Goal: Task Accomplishment & Management: Manage account settings

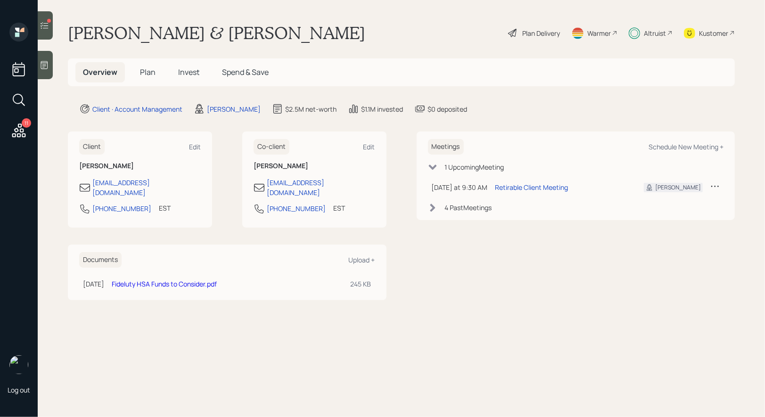
click at [145, 74] on span "Plan" at bounding box center [148, 72] width 16 height 10
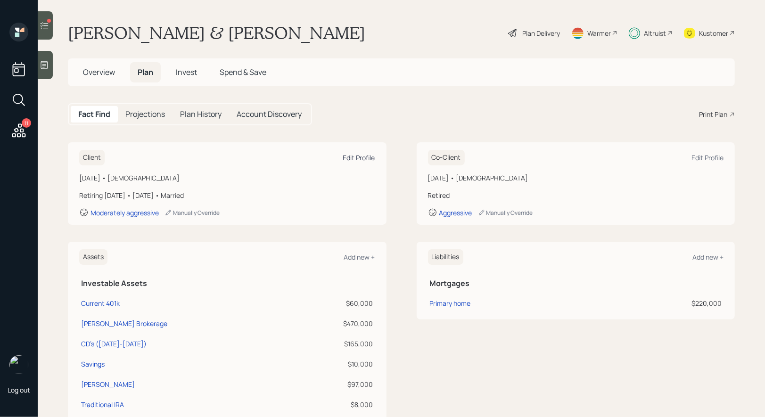
click at [353, 155] on div "Edit Profile" at bounding box center [359, 157] width 32 height 9
select select "3"
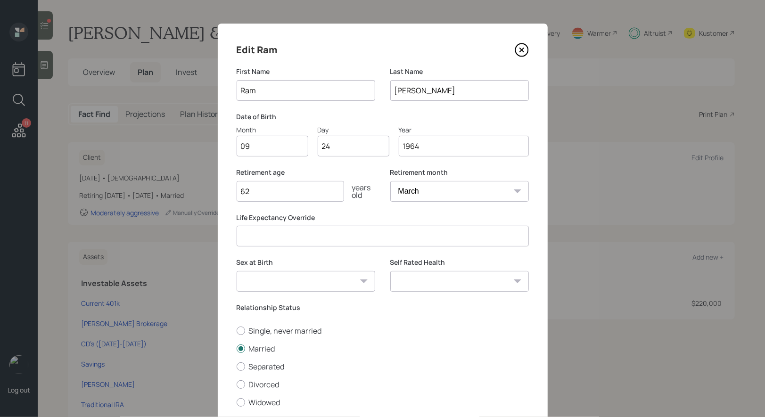
click at [324, 196] on input "62" at bounding box center [290, 191] width 107 height 21
type input "61"
click at [427, 195] on select "January February March April May June July August September October November De…" at bounding box center [459, 191] width 139 height 21
select select "8"
click at [390, 181] on select "January February March April May June July August September October November De…" at bounding box center [459, 191] width 139 height 21
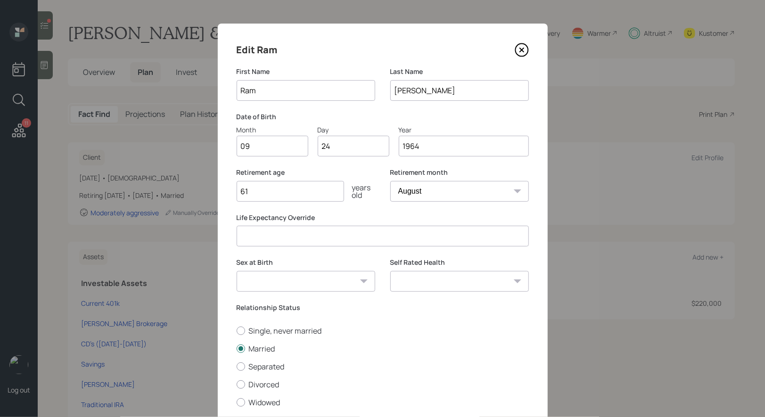
click at [354, 282] on select "Male Female Other / Prefer not to say" at bounding box center [306, 281] width 139 height 21
select select "male"
click at [237, 271] on select "Male Female Other / Prefer not to say" at bounding box center [306, 281] width 139 height 21
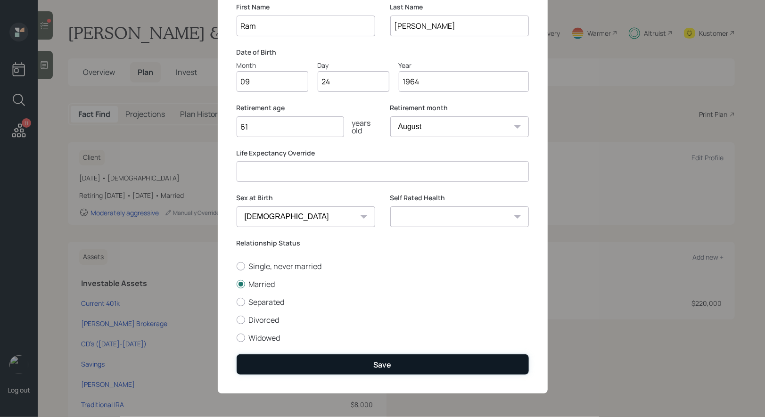
click at [362, 368] on button "Save" at bounding box center [383, 364] width 292 height 20
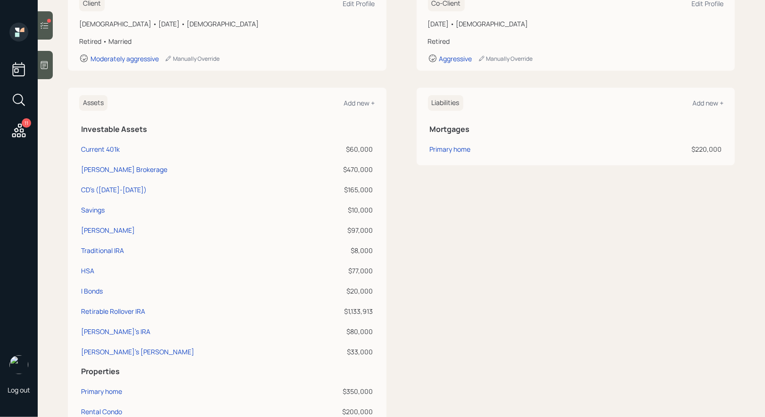
scroll to position [197, 0]
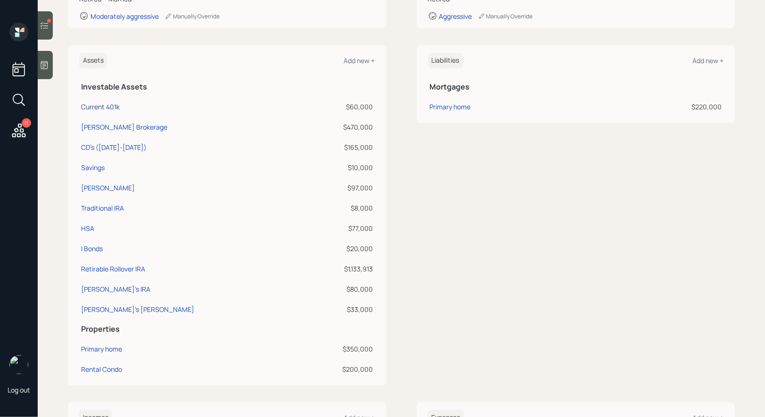
click at [100, 106] on div "Current 401k" at bounding box center [100, 107] width 39 height 10
select select "company_sponsored"
select select "balanced"
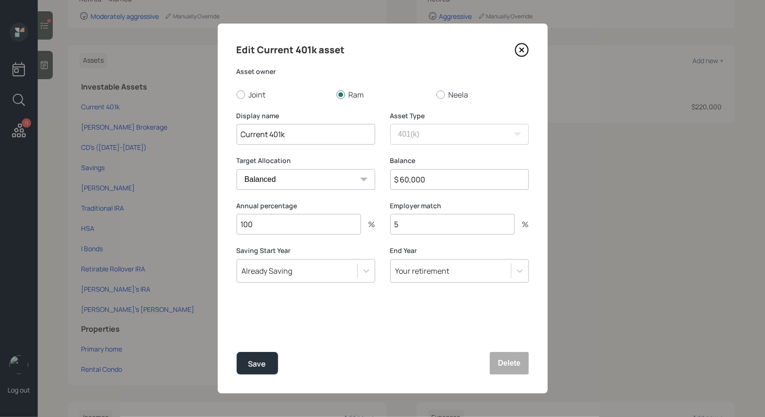
drag, startPoint x: 267, startPoint y: 137, endPoint x: 237, endPoint y: 137, distance: 30.2
click at [237, 137] on input "Current 401k" at bounding box center [306, 134] width 139 height 21
type input "Former 401k"
click at [269, 230] on input "100" at bounding box center [299, 224] width 124 height 21
type input "1"
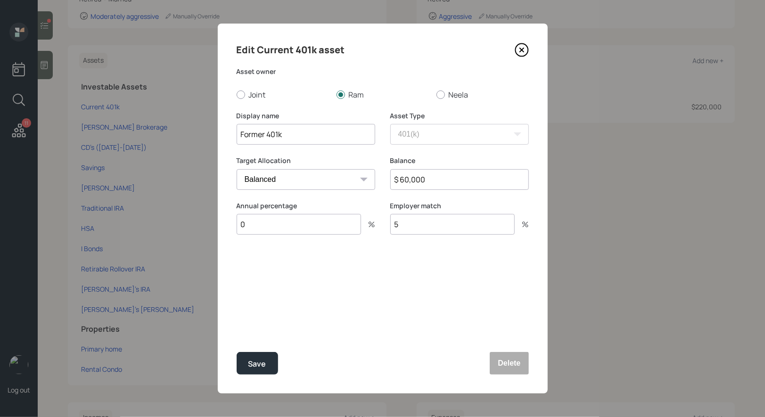
type input "0"
click at [435, 220] on input "5" at bounding box center [452, 224] width 124 height 21
type input "0"
click at [249, 364] on div "Save" at bounding box center [257, 364] width 18 height 13
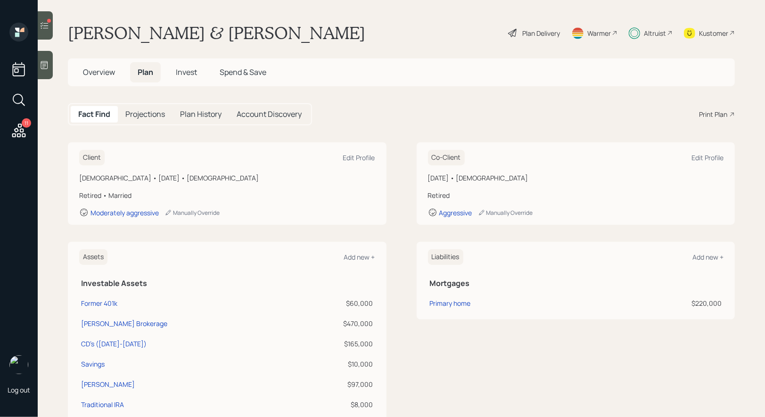
click at [532, 34] on div "Plan Delivery" at bounding box center [541, 33] width 38 height 10
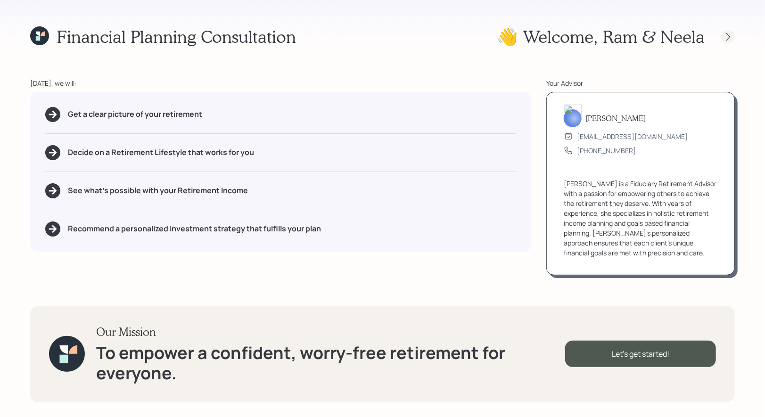
click at [732, 39] on icon at bounding box center [727, 36] width 9 height 9
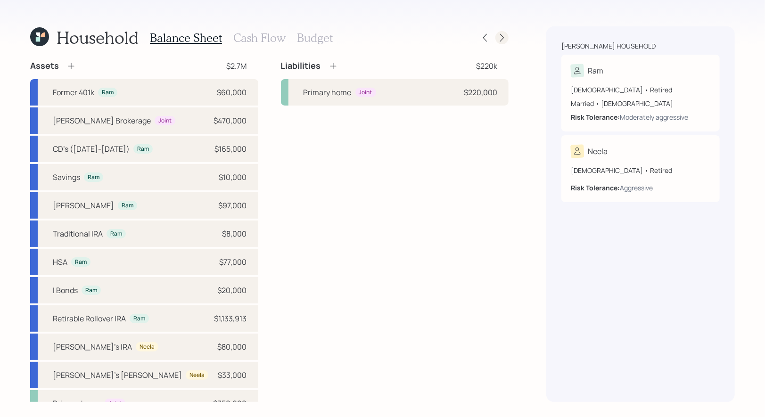
click at [506, 37] on icon at bounding box center [501, 37] width 9 height 9
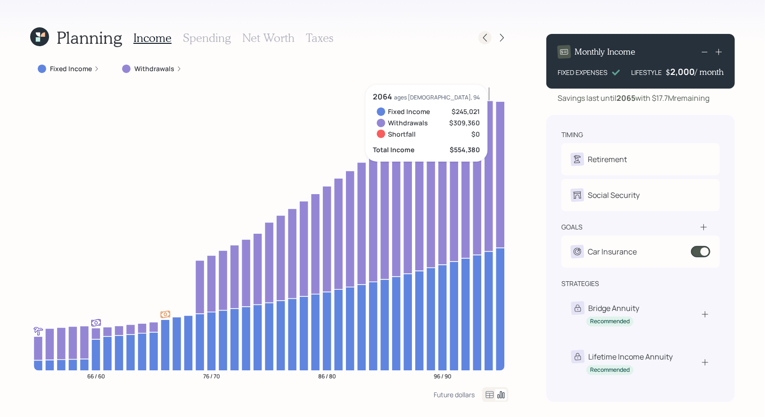
click at [484, 36] on icon at bounding box center [484, 37] width 9 height 9
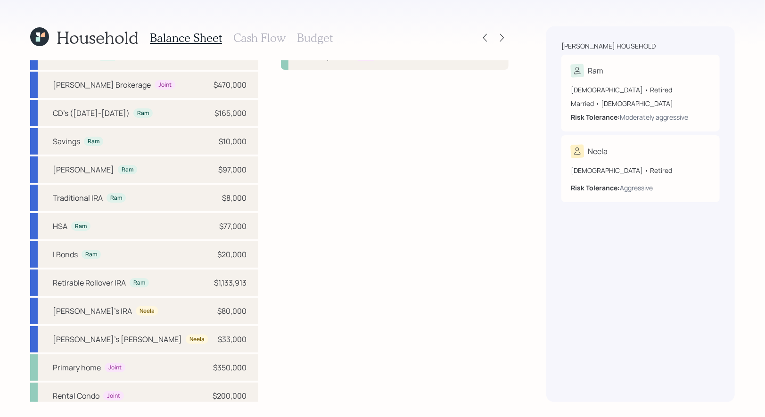
scroll to position [42, 0]
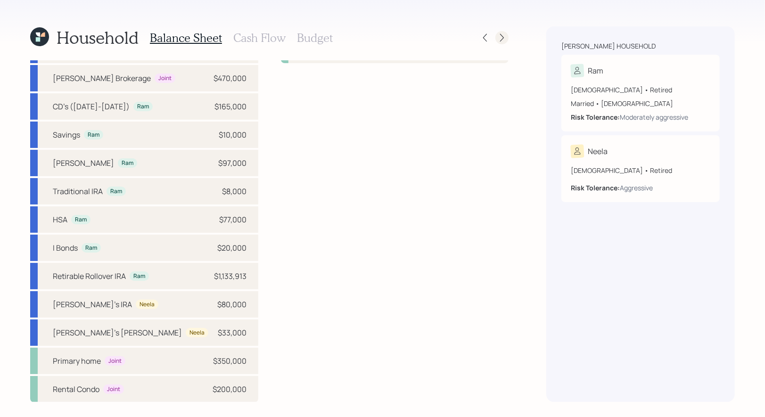
click at [503, 38] on icon at bounding box center [502, 38] width 4 height 8
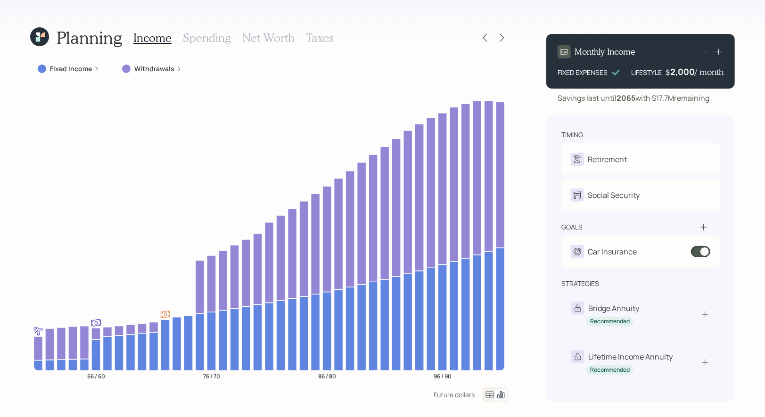
click at [269, 34] on h3 "Net Worth" at bounding box center [268, 38] width 52 height 14
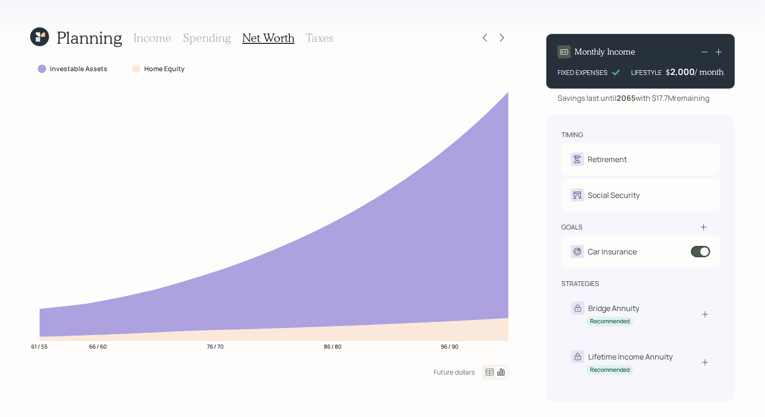
click at [316, 39] on h3 "Taxes" at bounding box center [319, 38] width 27 height 14
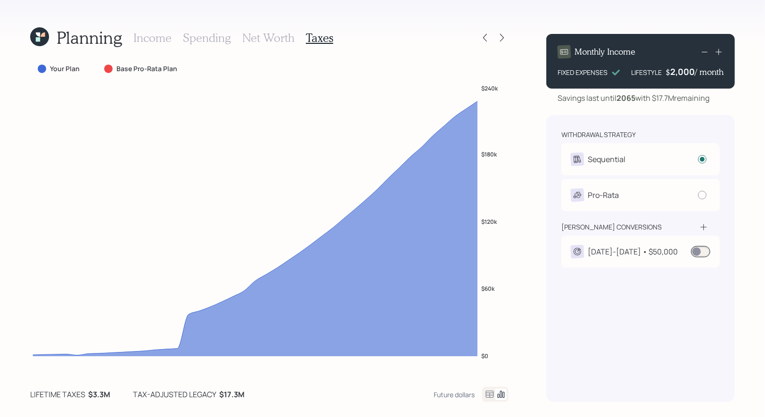
click at [276, 41] on h3 "Net Worth" at bounding box center [268, 38] width 52 height 14
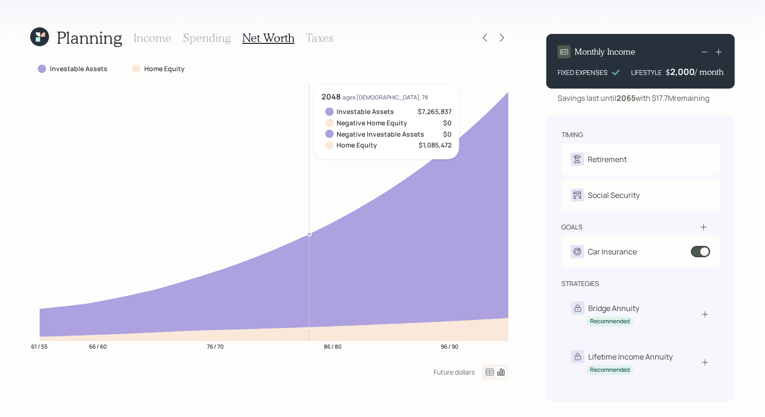
click at [312, 39] on h3 "Taxes" at bounding box center [319, 38] width 27 height 14
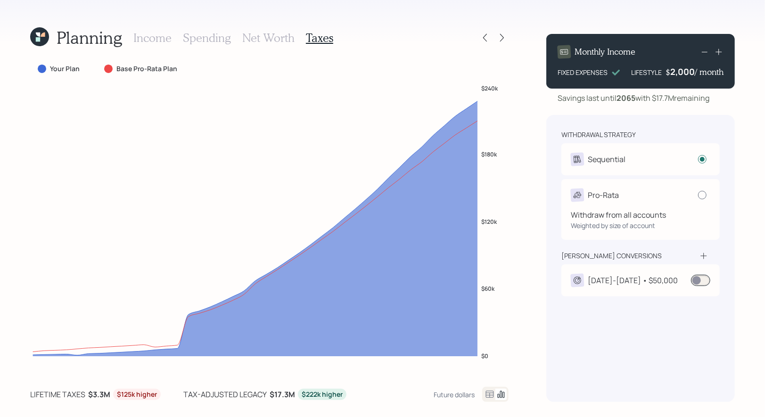
click at [703, 199] on div at bounding box center [702, 195] width 8 height 8
click at [698, 195] on input "radio" at bounding box center [698, 195] width 0 height 0
click at [705, 194] on div at bounding box center [702, 195] width 8 height 8
click at [698, 195] on input "radio" at bounding box center [698, 195] width 0 height 0
radio input "false"
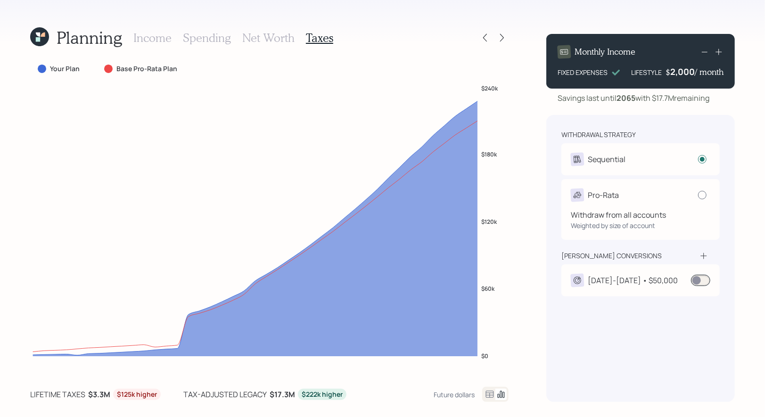
radio input "true"
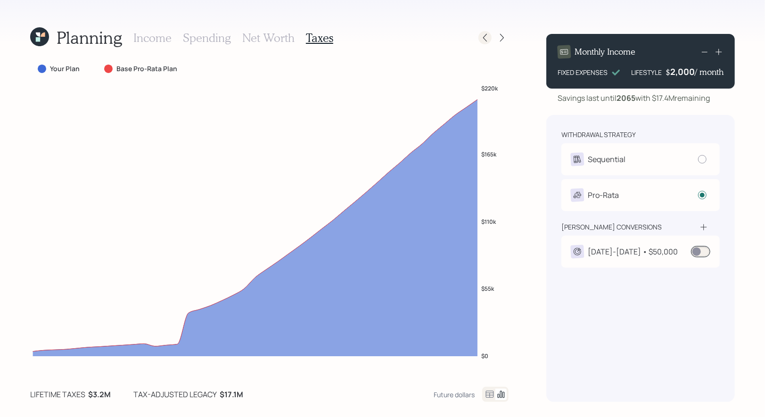
click at [489, 40] on icon at bounding box center [484, 37] width 9 height 9
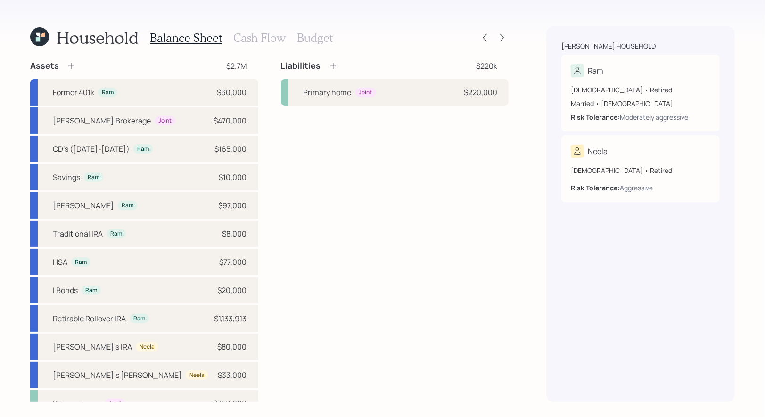
click at [255, 38] on h3 "Cash Flow" at bounding box center [259, 38] width 52 height 14
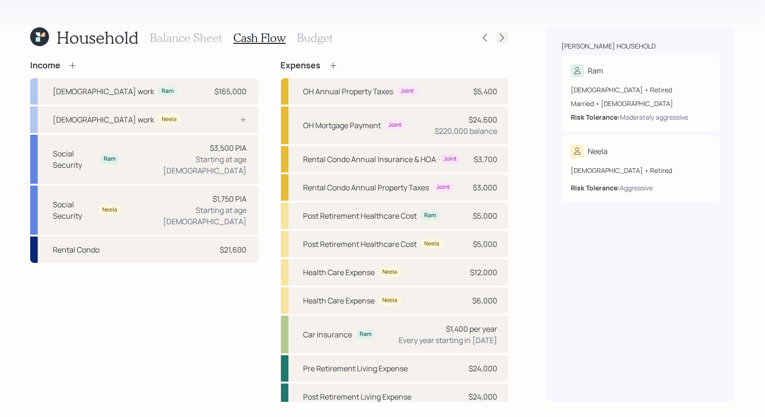
click at [506, 37] on icon at bounding box center [501, 37] width 9 height 9
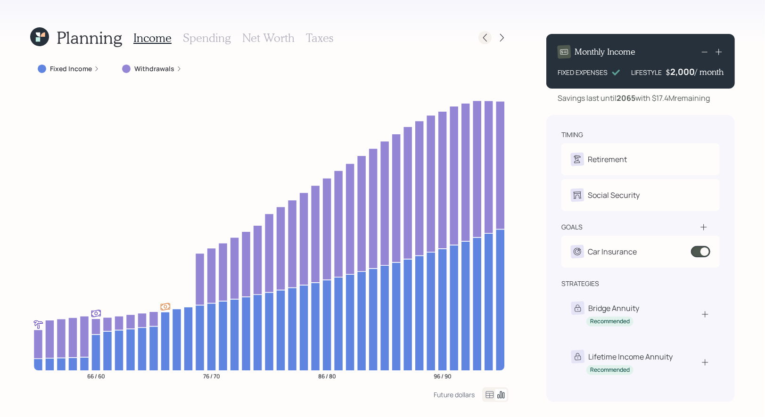
click at [485, 38] on icon at bounding box center [485, 38] width 4 height 8
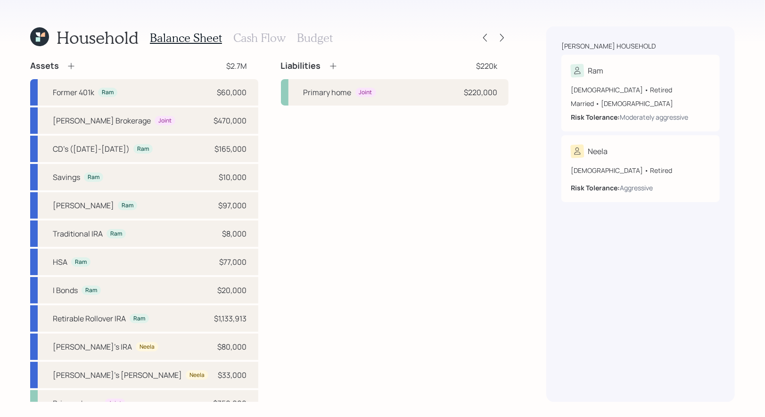
click at [256, 35] on h3 "Cash Flow" at bounding box center [259, 38] width 52 height 14
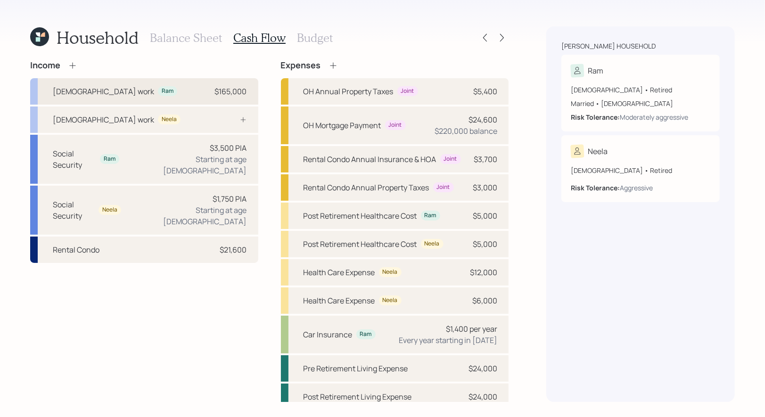
click at [128, 88] on div "Full-time work Ram $165,000" at bounding box center [144, 91] width 228 height 26
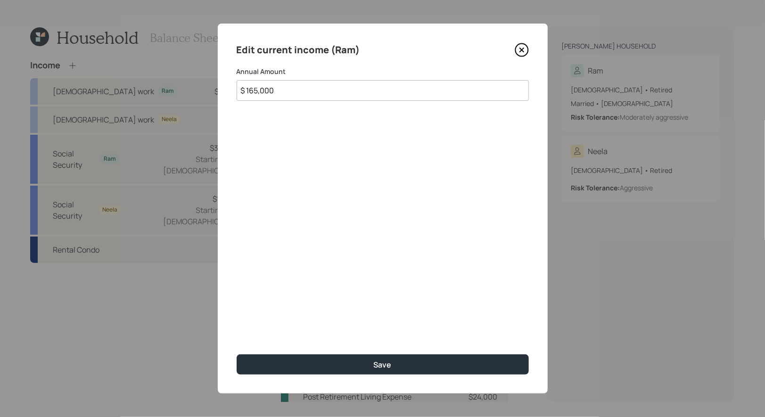
click at [338, 92] on input "$ 165,000" at bounding box center [383, 90] width 292 height 21
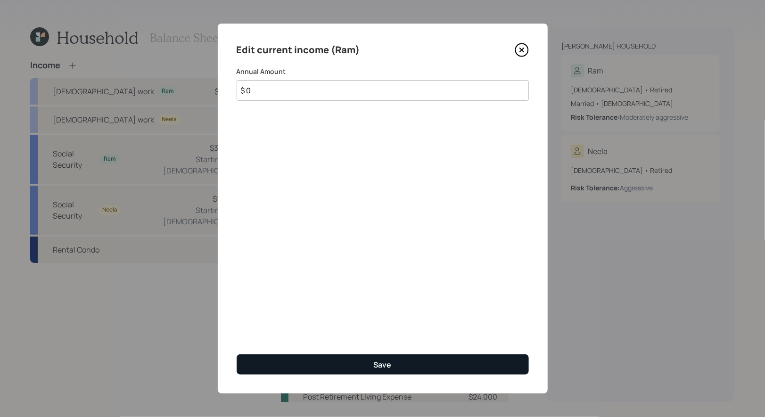
type input "$ 0"
click at [326, 366] on button "Save" at bounding box center [383, 364] width 292 height 20
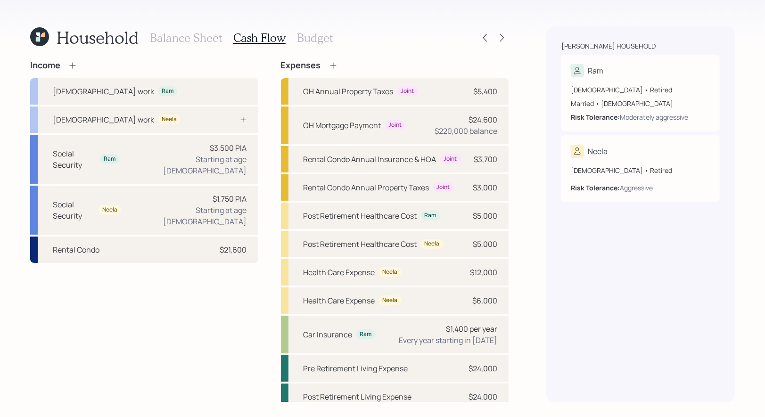
click at [74, 64] on icon at bounding box center [72, 65] width 9 height 9
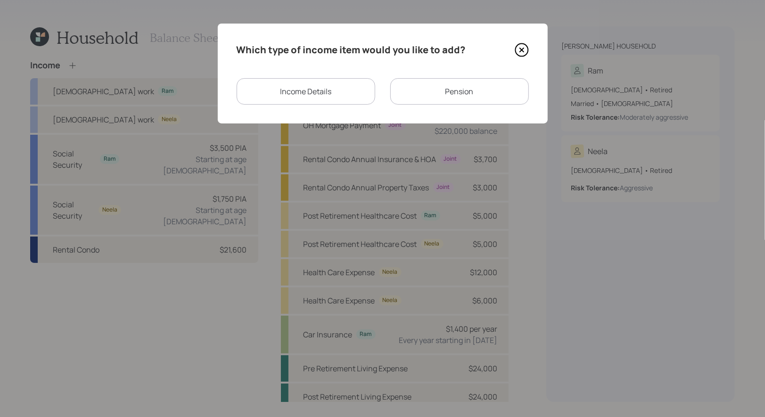
click at [320, 94] on div "Income Details" at bounding box center [306, 91] width 139 height 26
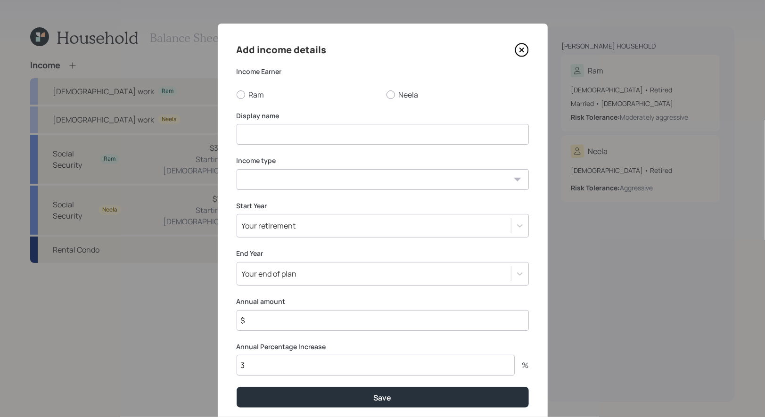
click at [276, 140] on input at bounding box center [383, 134] width 292 height 21
type input "2025 Income"
click at [263, 179] on select "Full-time work Part-time work Self employment Other" at bounding box center [383, 179] width 292 height 21
select select "part_time"
click at [237, 169] on select "Full-time work Part-time work Self employment Other" at bounding box center [383, 179] width 292 height 21
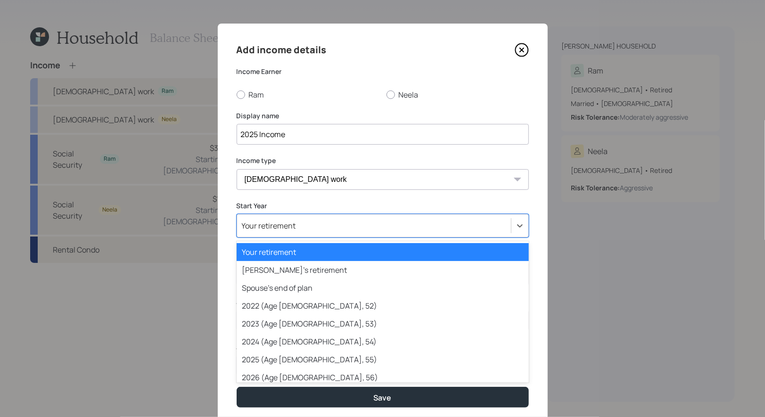
click at [285, 228] on div "Your retirement" at bounding box center [269, 226] width 54 height 10
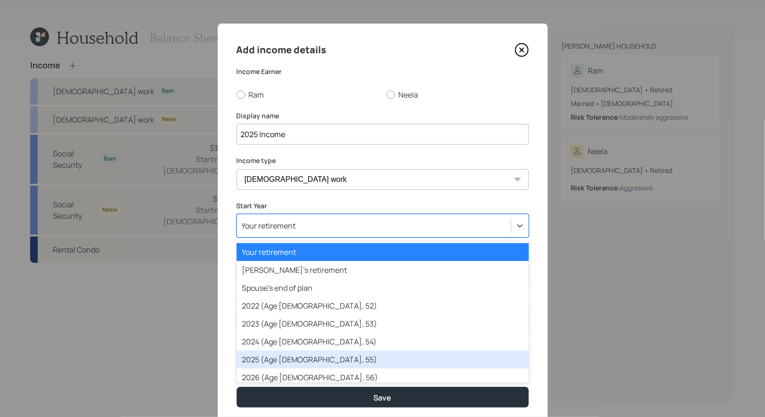
click at [275, 367] on div "2025 (Age 61, 55)" at bounding box center [383, 360] width 292 height 18
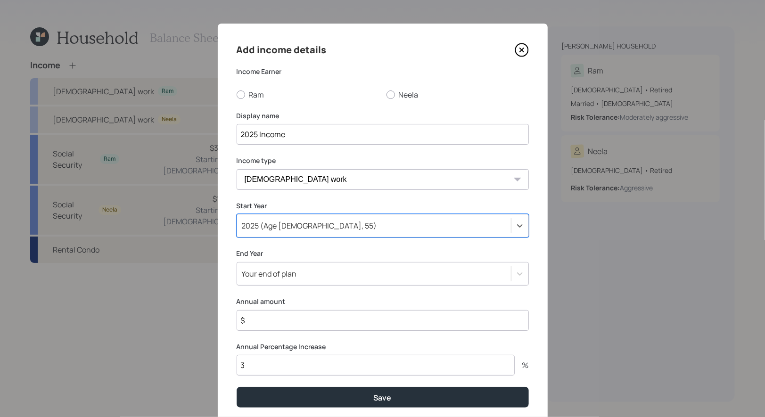
click at [294, 323] on input "$" at bounding box center [383, 320] width 292 height 21
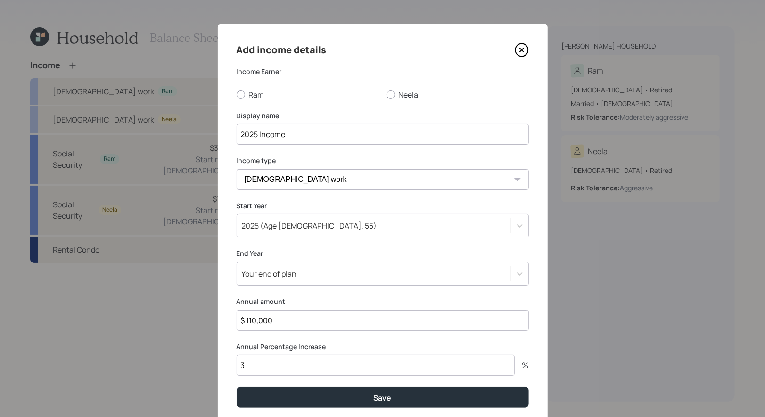
type input "$ 110,000"
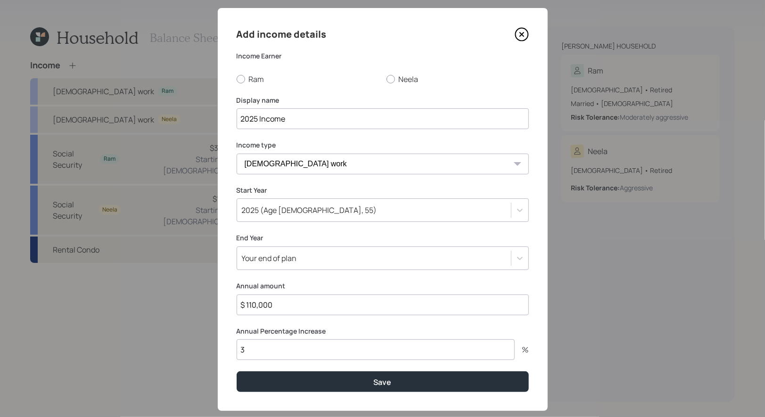
click at [312, 270] on div "Your end of plan" at bounding box center [383, 259] width 292 height 24
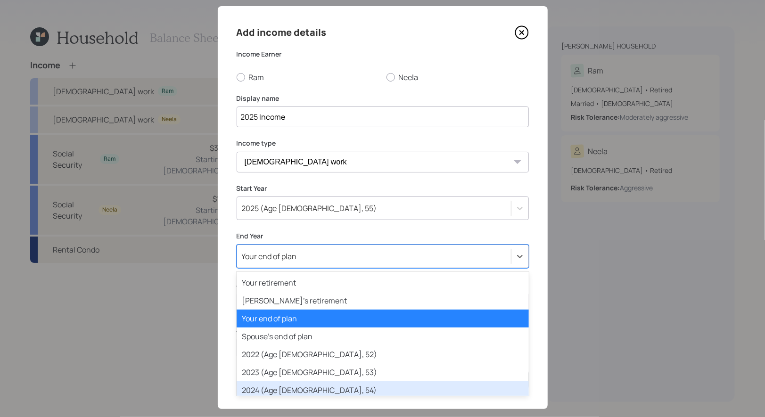
scroll to position [19, 0]
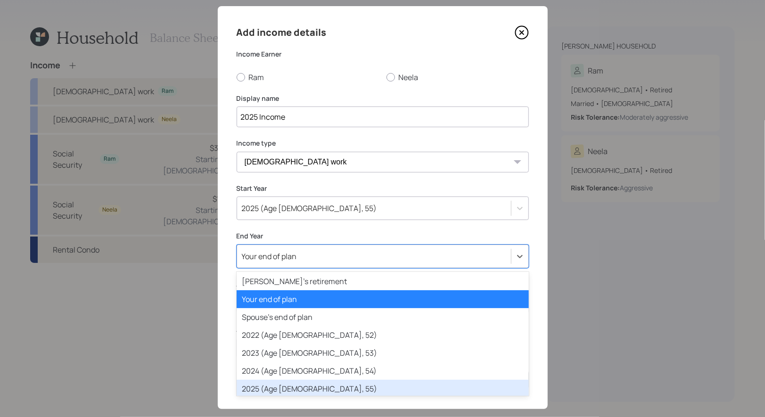
click at [294, 386] on div "2025 (Age 61, 55)" at bounding box center [383, 389] width 292 height 18
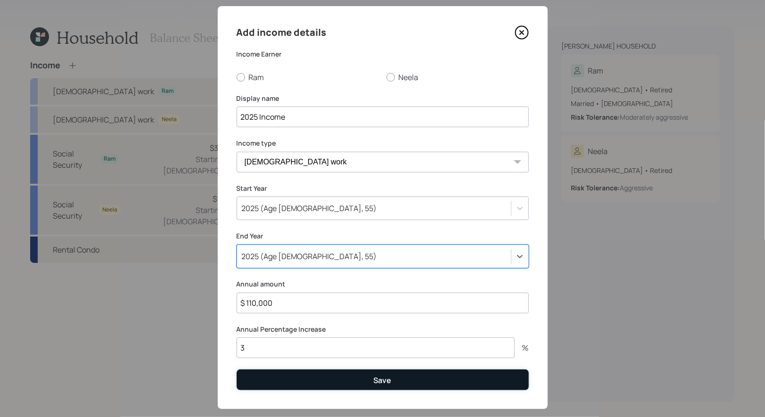
click at [317, 377] on button "Save" at bounding box center [383, 380] width 292 height 20
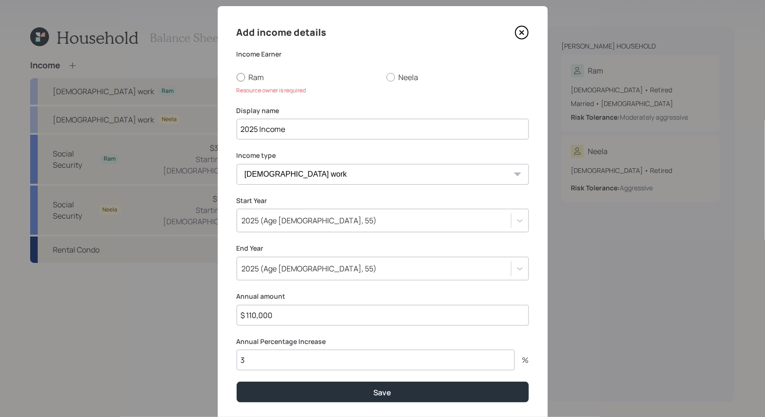
click at [241, 78] on div at bounding box center [241, 77] width 8 height 8
click at [237, 77] on input "Ram" at bounding box center [236, 77] width 0 height 0
radio input "true"
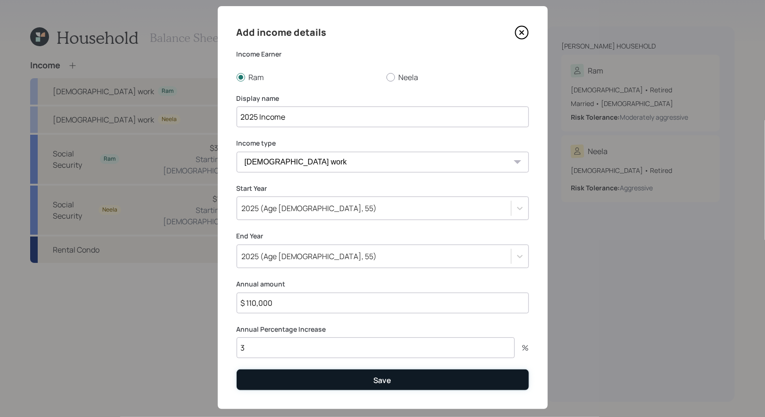
click at [294, 379] on button "Save" at bounding box center [383, 380] width 292 height 20
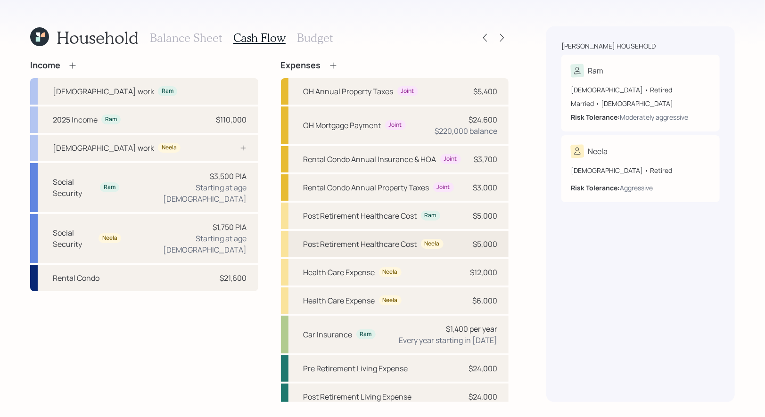
scroll to position [8, 0]
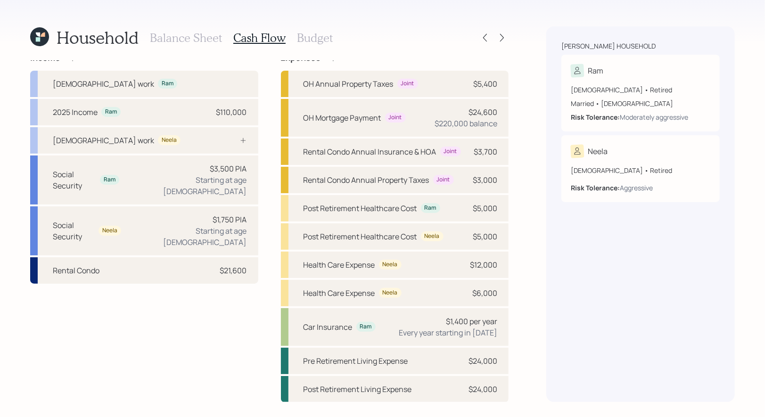
click at [322, 34] on h3 "Budget" at bounding box center [315, 38] width 36 height 14
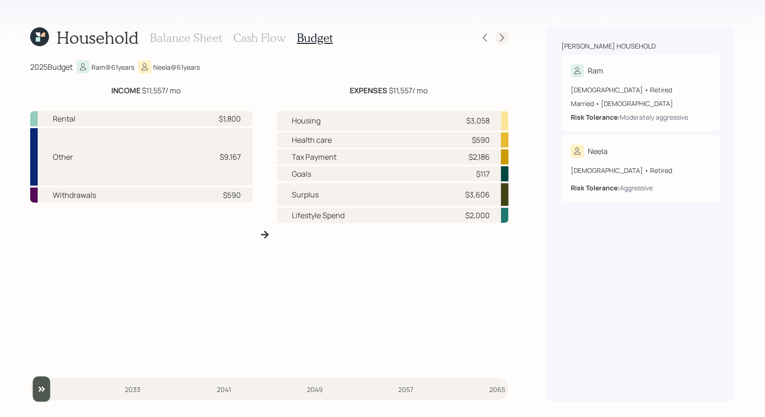
click at [503, 38] on icon at bounding box center [501, 37] width 9 height 9
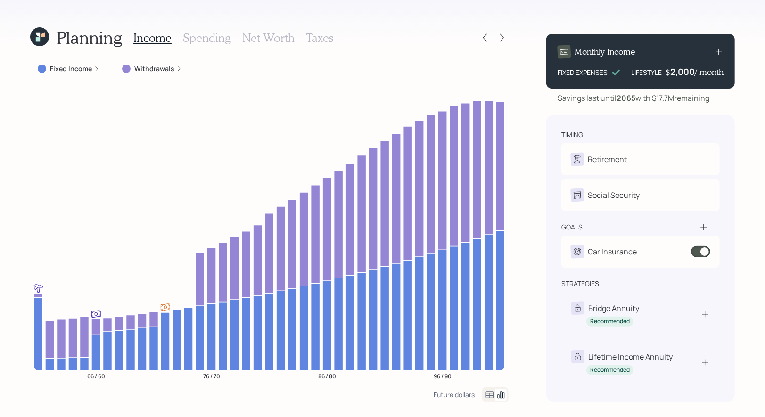
click at [212, 39] on h3 "Spending" at bounding box center [207, 38] width 48 height 14
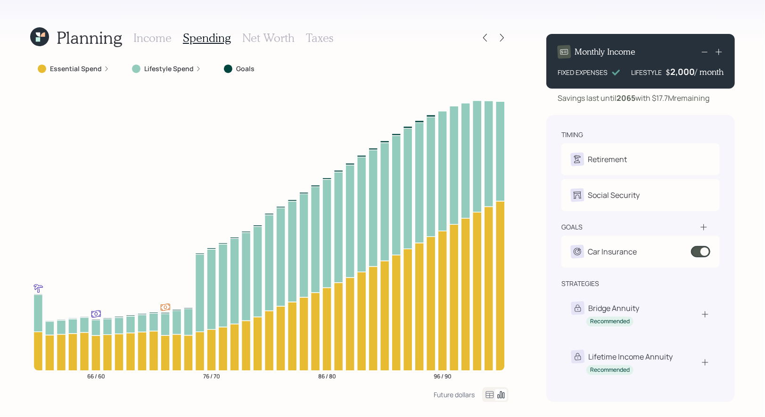
click at [490, 395] on icon at bounding box center [489, 394] width 11 height 11
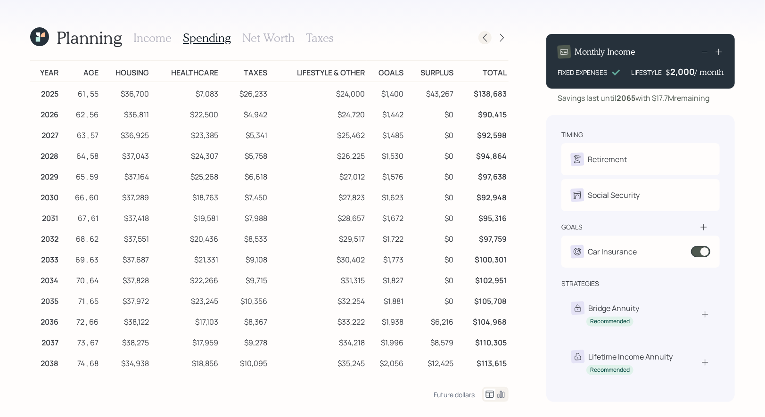
click at [486, 39] on icon at bounding box center [484, 37] width 9 height 9
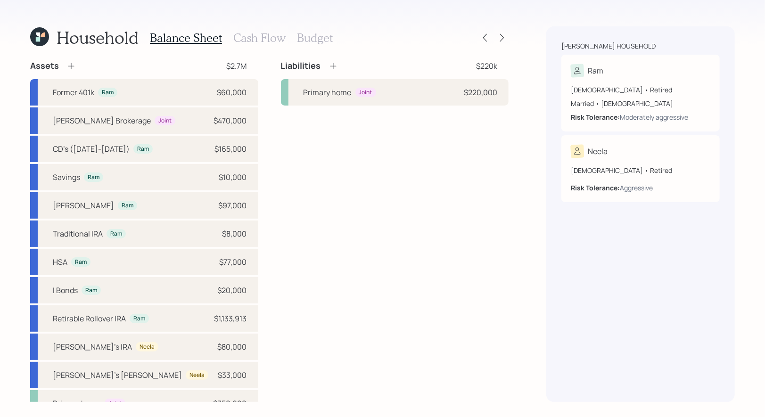
click at [43, 38] on icon at bounding box center [39, 36] width 19 height 19
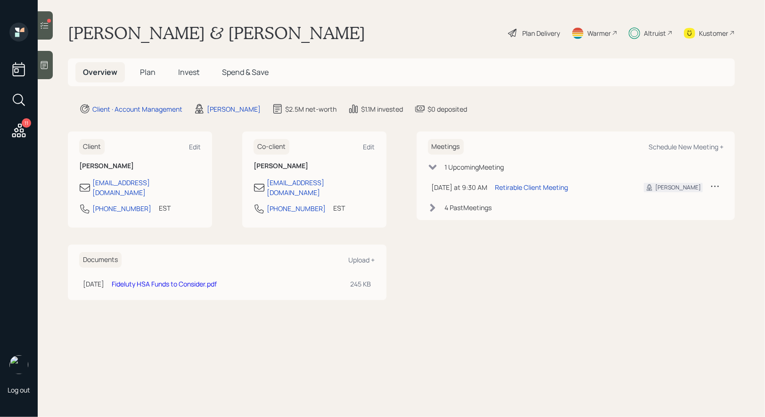
click at [147, 70] on span "Plan" at bounding box center [148, 72] width 16 height 10
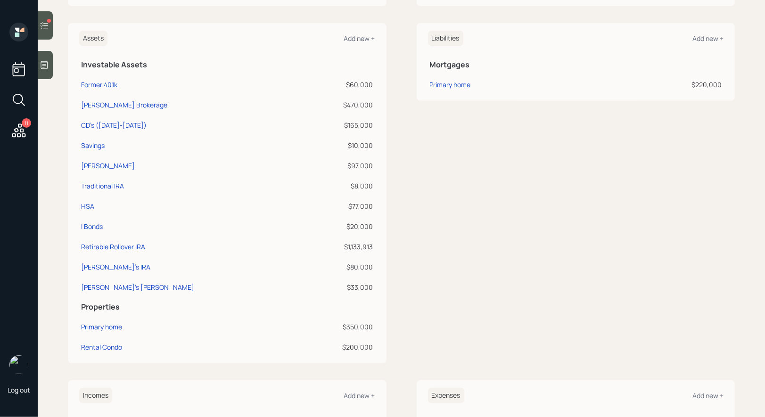
scroll to position [214, 0]
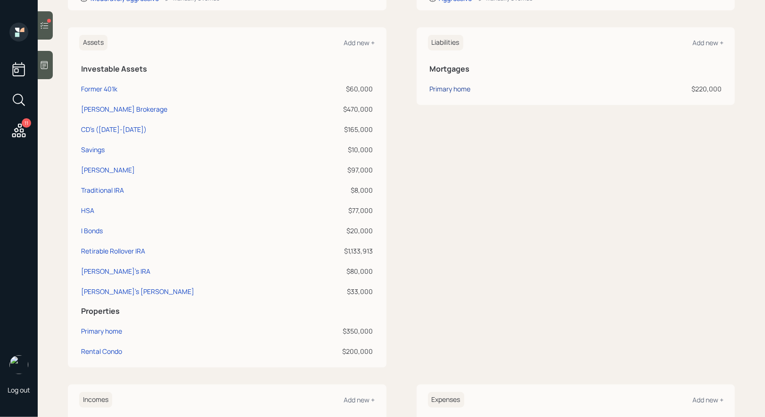
click at [451, 90] on div "Primary home" at bounding box center [450, 89] width 41 height 10
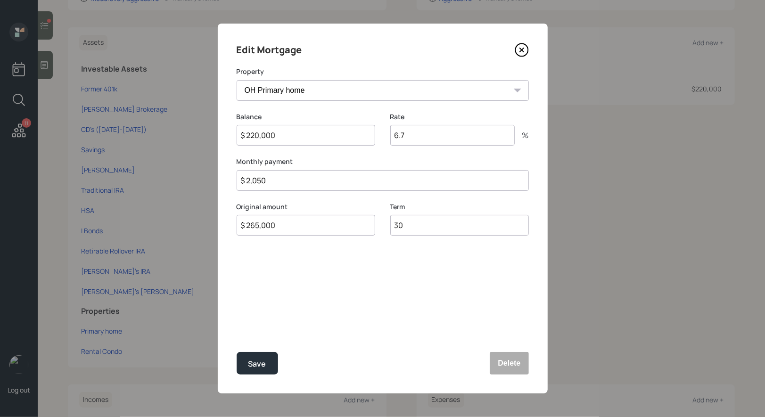
click at [523, 49] on icon at bounding box center [522, 50] width 14 height 14
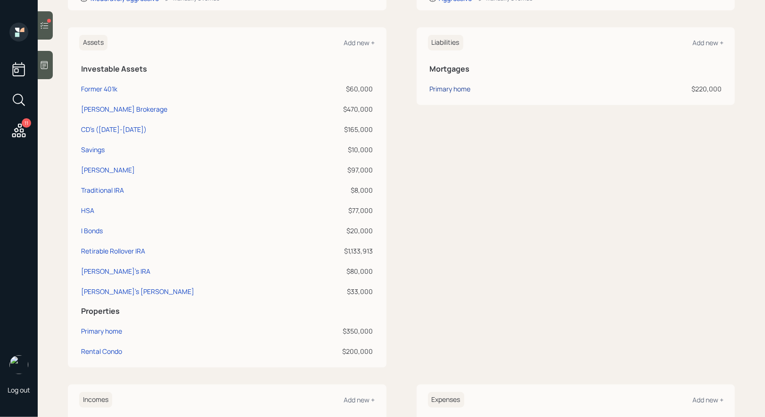
click at [450, 89] on div "Primary home" at bounding box center [450, 89] width 41 height 10
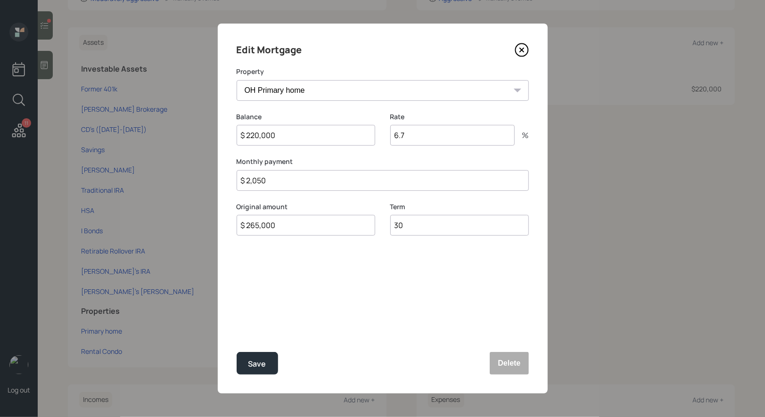
click at [296, 132] on input "$ 220,000" at bounding box center [306, 135] width 139 height 21
type input "$ 80,000"
click at [258, 361] on div "Save" at bounding box center [257, 364] width 18 height 13
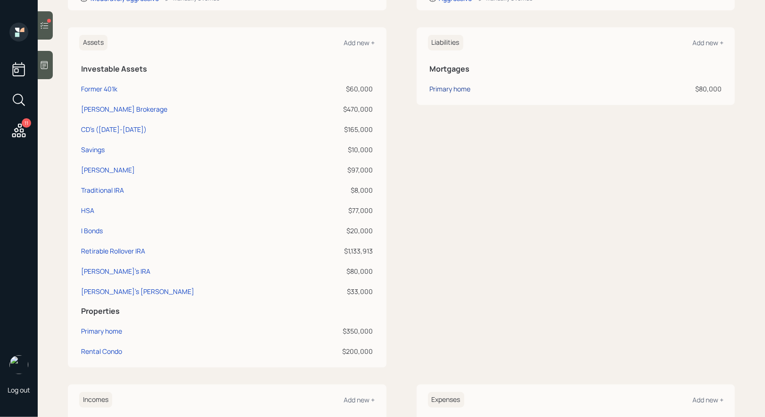
click at [451, 89] on div "Primary home" at bounding box center [450, 89] width 41 height 10
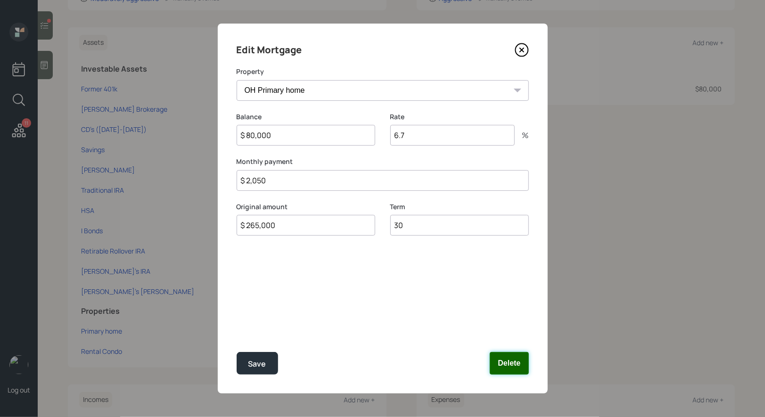
click at [512, 360] on button "Delete" at bounding box center [509, 363] width 39 height 23
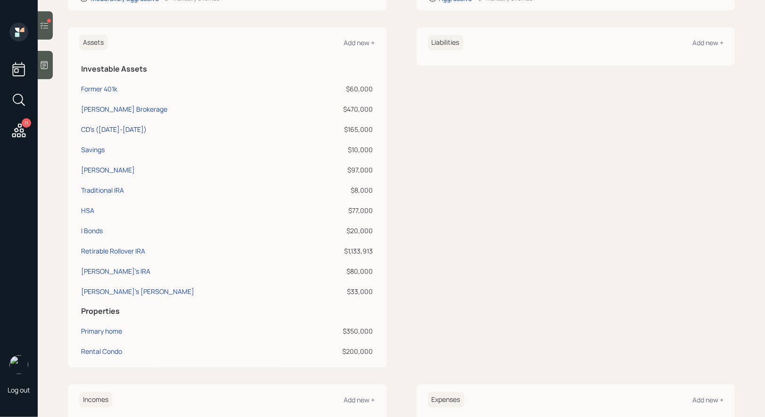
click at [96, 129] on div "CD's (2025-2028)" at bounding box center [114, 129] width 66 height 10
select select "taxable"
select select "conservative"
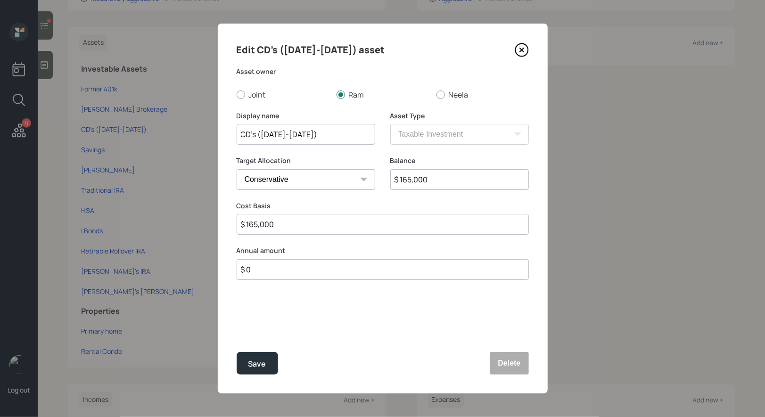
click at [449, 181] on input "$ 165,000" at bounding box center [459, 179] width 139 height 21
type input "$ 85,000"
click at [262, 359] on div "Save" at bounding box center [257, 364] width 18 height 13
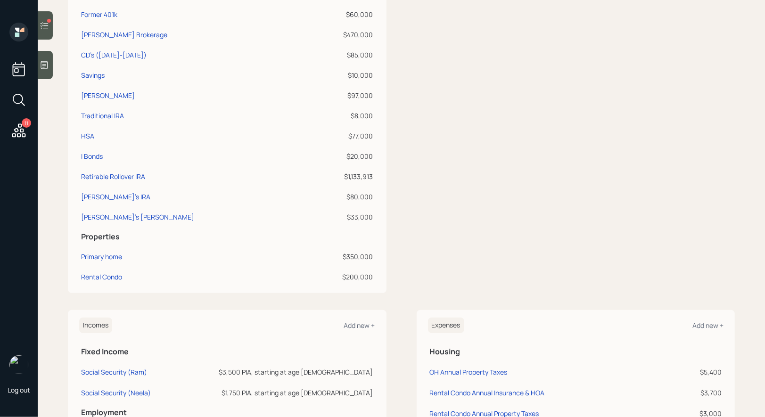
scroll to position [296, 0]
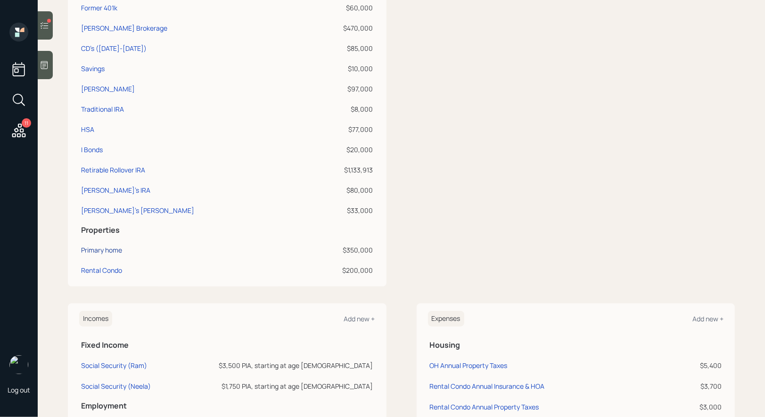
click at [107, 249] on div "Primary home" at bounding box center [101, 250] width 41 height 10
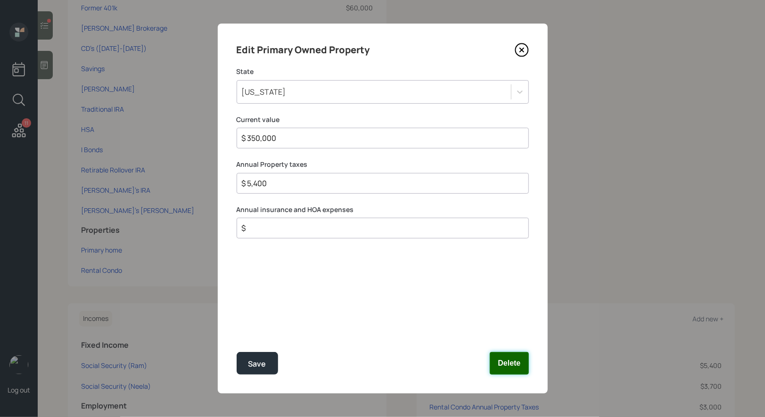
click at [518, 365] on button "Delete" at bounding box center [509, 363] width 39 height 23
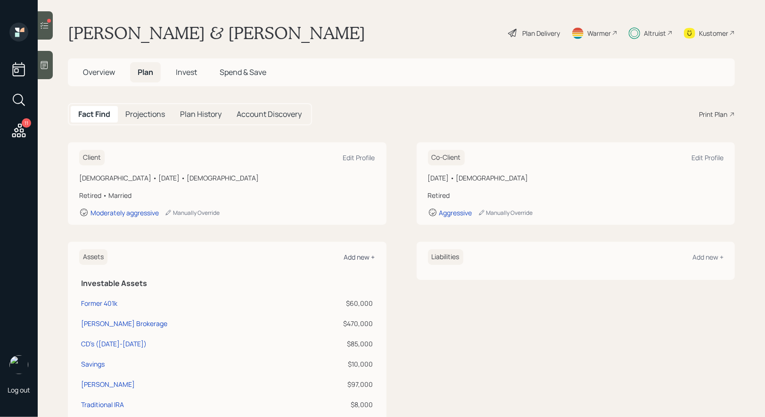
click at [359, 258] on div "Add new +" at bounding box center [359, 257] width 31 height 9
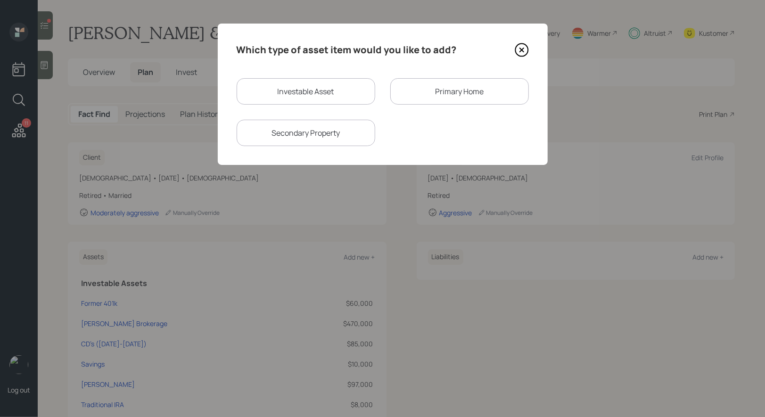
click at [329, 134] on div "Secondary Property" at bounding box center [306, 133] width 139 height 26
select select "rental_property"
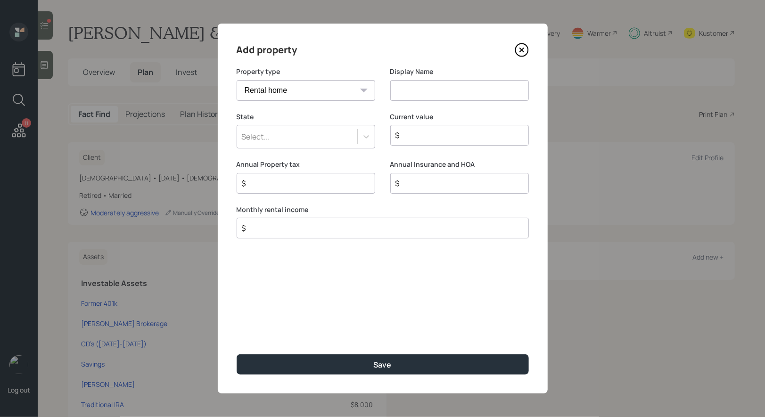
click at [427, 91] on input at bounding box center [459, 90] width 139 height 21
type input "Primary Turned Rental"
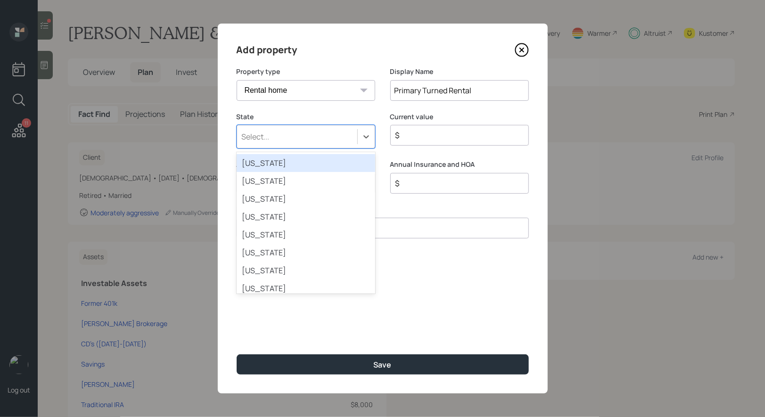
click at [322, 136] on div "Select..." at bounding box center [297, 137] width 120 height 16
type input "ohio"
click at [290, 167] on div "Ohio" at bounding box center [306, 163] width 139 height 18
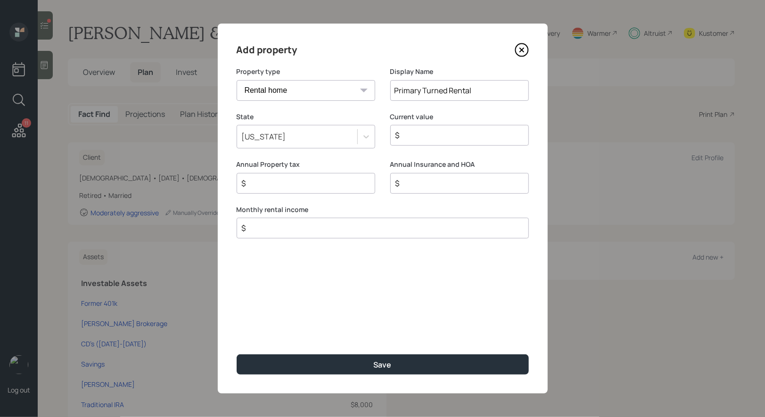
click at [419, 139] on input "$" at bounding box center [456, 135] width 123 height 11
type input "$ 350,000"
click at [280, 179] on input "$" at bounding box center [302, 183] width 123 height 11
type input "$ 5,400"
click at [265, 228] on input "$" at bounding box center [379, 227] width 276 height 11
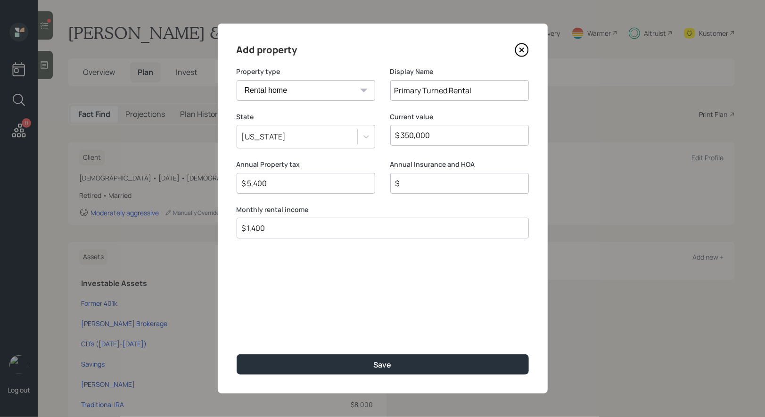
type input "$ 1,400"
click at [307, 183] on input "$ 5,400" at bounding box center [302, 183] width 123 height 11
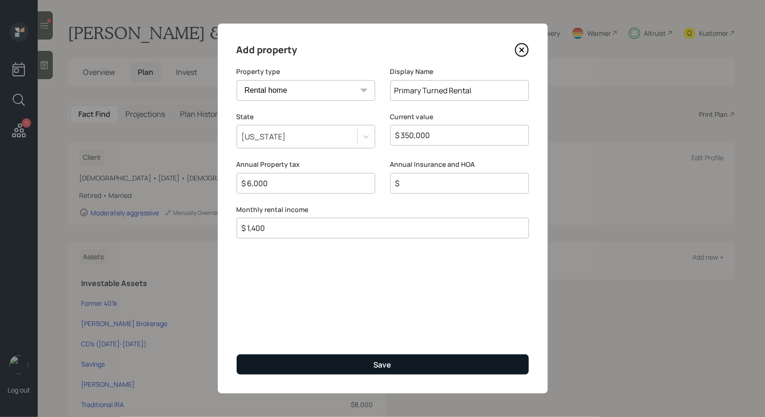
type input "$ 6,000"
click at [319, 365] on button "Save" at bounding box center [383, 364] width 292 height 20
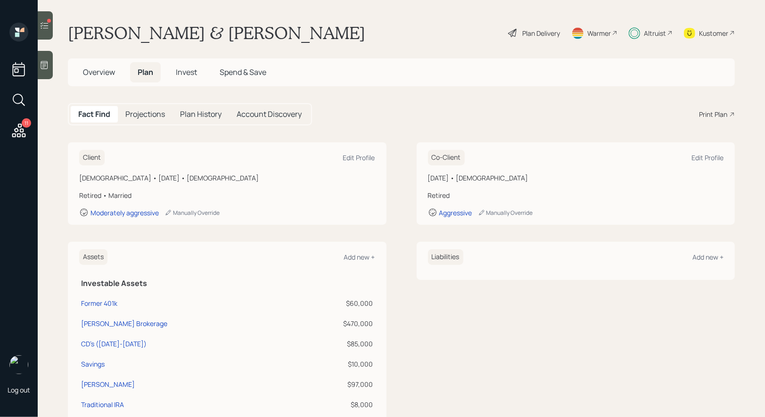
click at [520, 30] on div "Plan Delivery" at bounding box center [534, 33] width 54 height 21
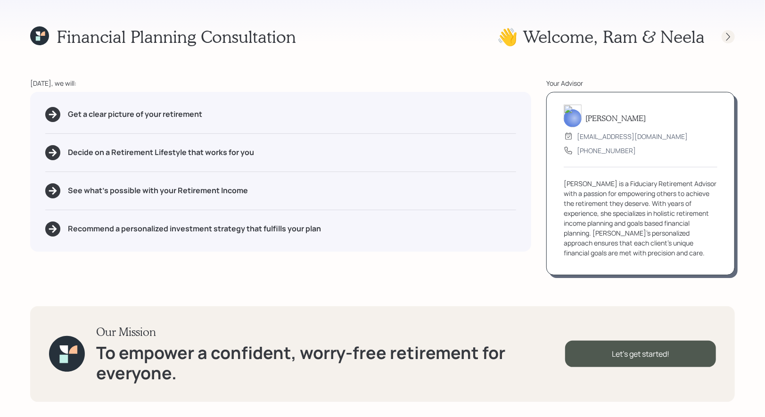
click at [728, 37] on icon at bounding box center [727, 36] width 9 height 9
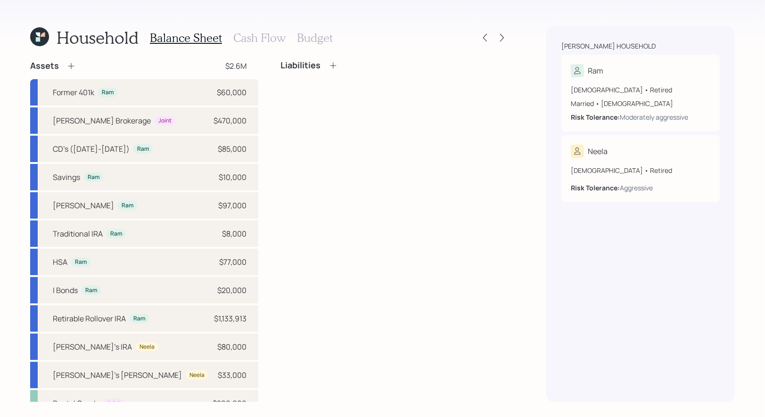
click at [313, 35] on h3 "Budget" at bounding box center [315, 38] width 36 height 14
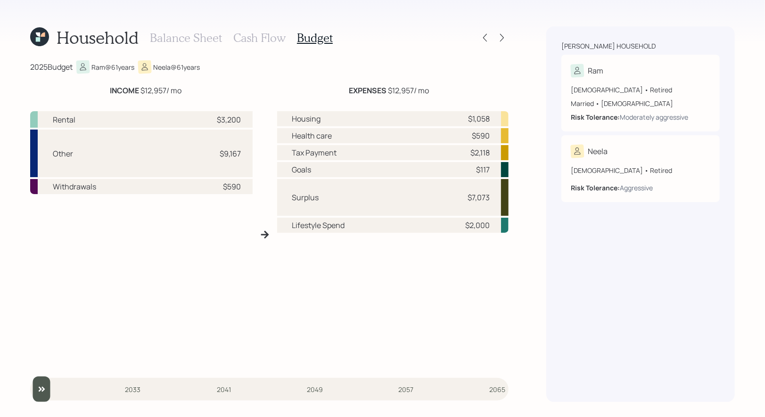
click at [267, 37] on h3 "Cash Flow" at bounding box center [259, 38] width 52 height 14
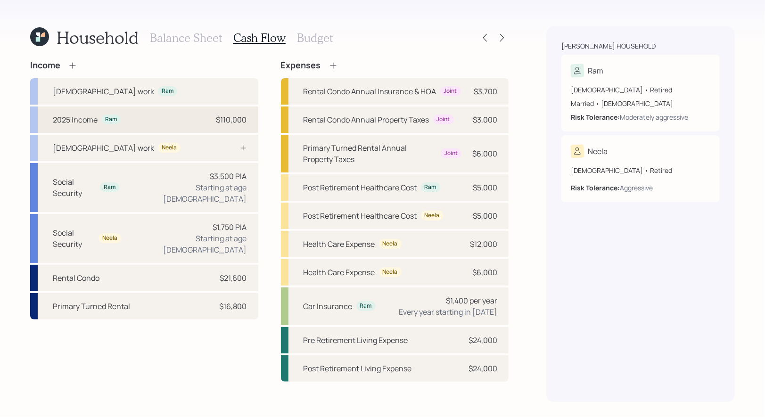
click at [161, 115] on div "2025 Income Ram $110,000" at bounding box center [144, 120] width 228 height 26
select select "part_time"
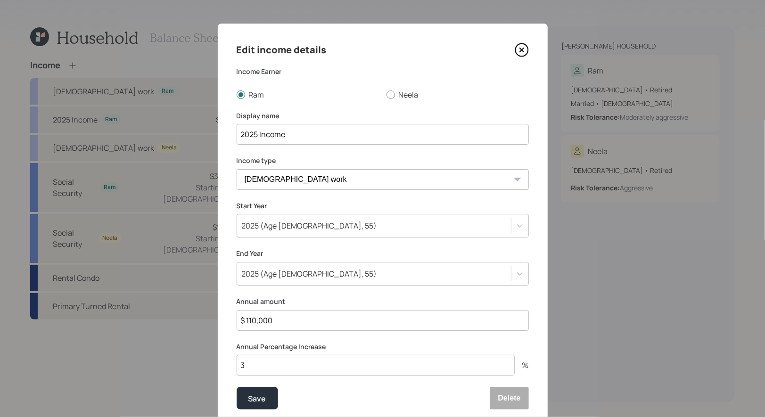
scroll to position [34, 0]
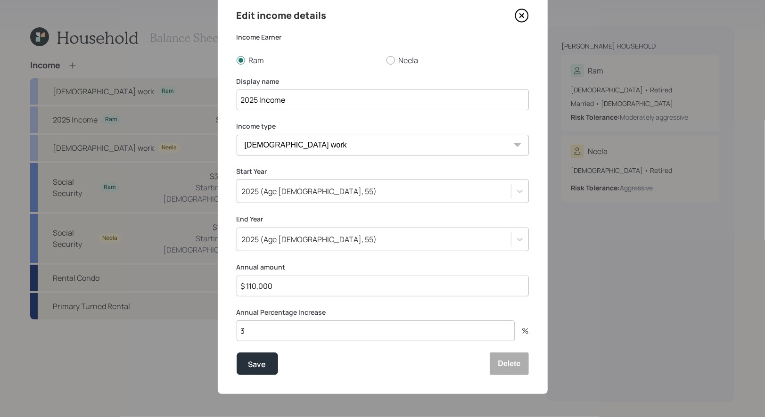
click at [312, 288] on input "$ 110,000" at bounding box center [383, 286] width 292 height 21
type input "$ 121,500"
click at [262, 364] on div "Save" at bounding box center [257, 364] width 18 height 13
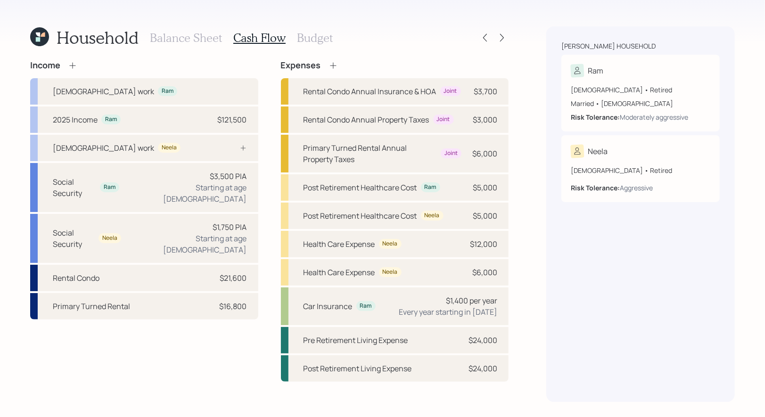
click at [309, 35] on h3 "Budget" at bounding box center [315, 38] width 36 height 14
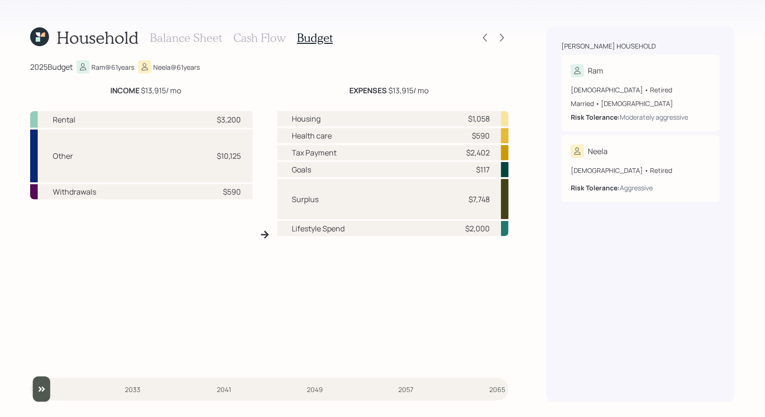
click at [264, 32] on h3 "Cash Flow" at bounding box center [259, 38] width 52 height 14
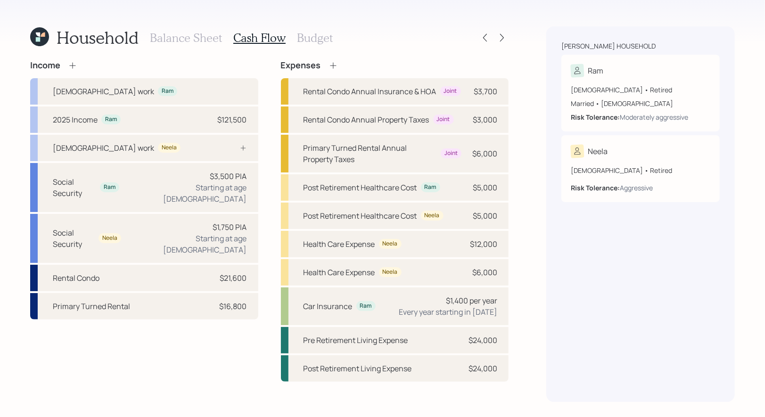
click at [316, 37] on h3 "Budget" at bounding box center [315, 38] width 36 height 14
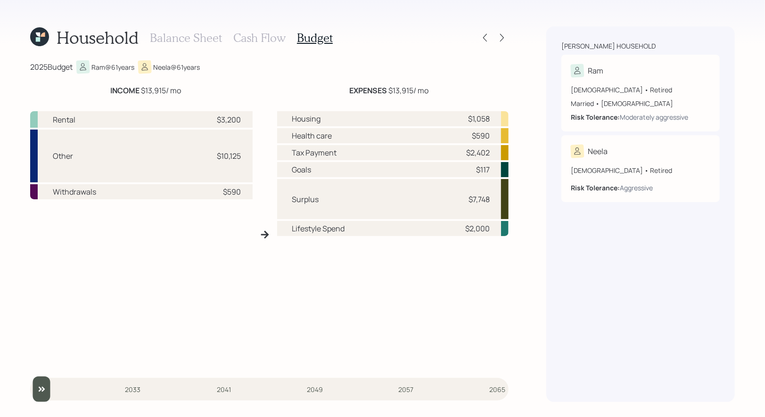
click at [263, 32] on h3 "Cash Flow" at bounding box center [259, 38] width 52 height 14
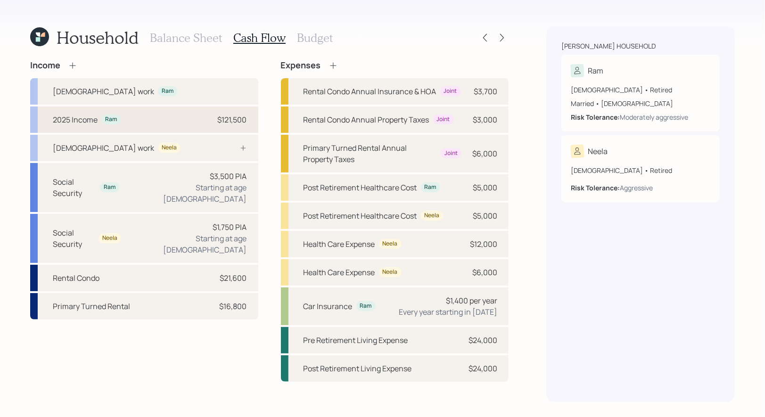
click at [189, 116] on div "2025 Income Ram $121,500" at bounding box center [144, 120] width 228 height 26
select select "part_time"
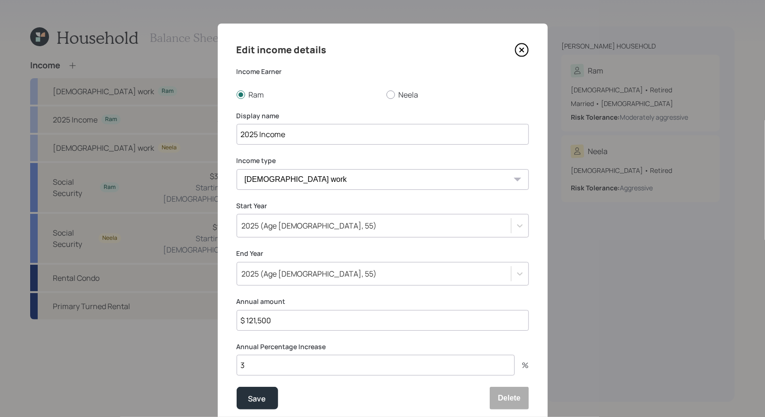
scroll to position [34, 0]
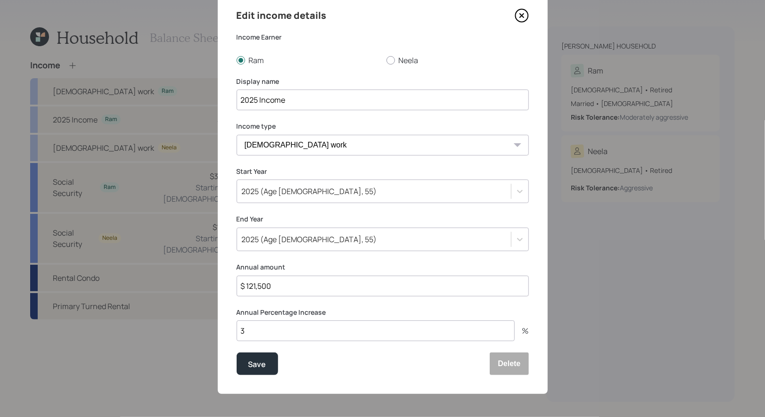
click at [286, 288] on input "$ 121,500" at bounding box center [383, 286] width 292 height 21
type input "$ 0"
click at [257, 362] on div "Save" at bounding box center [257, 364] width 18 height 13
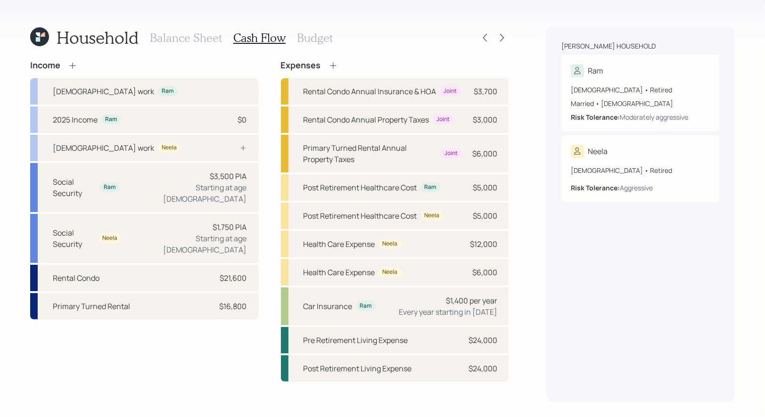
click at [321, 39] on h3 "Budget" at bounding box center [315, 38] width 36 height 14
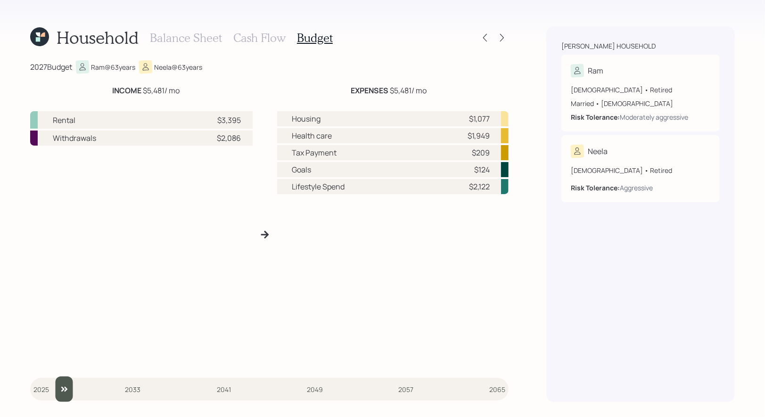
drag, startPoint x: 41, startPoint y: 394, endPoint x: 60, endPoint y: 394, distance: 18.9
type input "2027"
click at [60, 394] on input "slider" at bounding box center [269, 389] width 478 height 25
drag, startPoint x: 438, startPoint y: 96, endPoint x: 392, endPoint y: 92, distance: 45.9
click at [392, 92] on div "EXPENSES $5,481 / mo" at bounding box center [389, 90] width 240 height 11
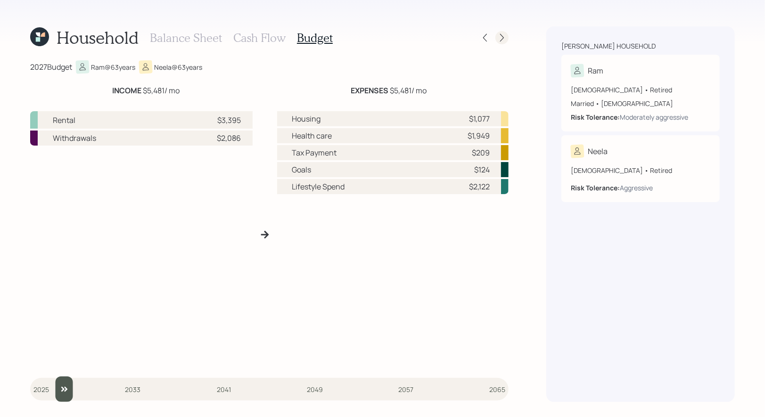
click at [501, 41] on icon at bounding box center [501, 37] width 9 height 9
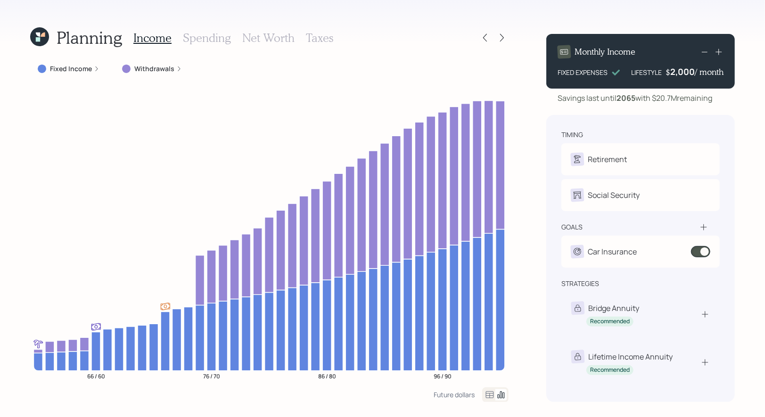
click at [271, 33] on h3 "Net Worth" at bounding box center [268, 38] width 52 height 14
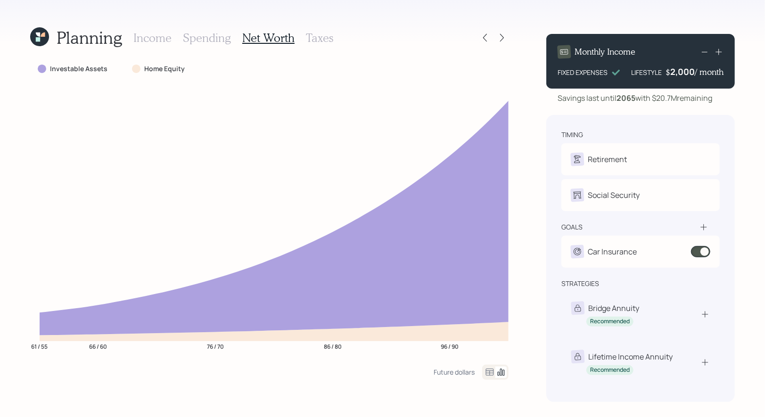
click at [149, 33] on h3 "Income" at bounding box center [152, 38] width 38 height 14
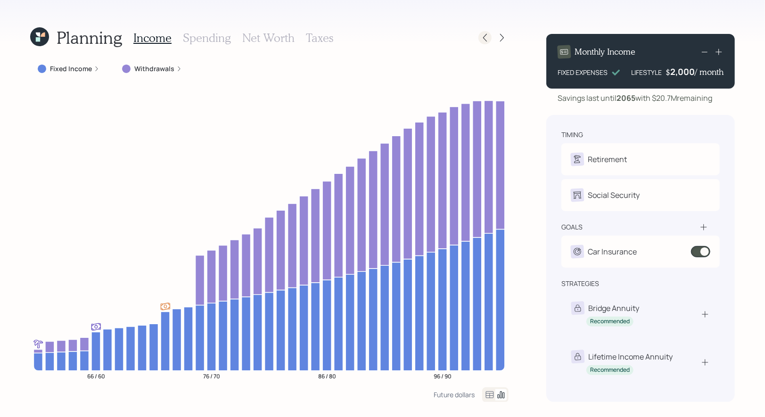
click at [485, 42] on icon at bounding box center [484, 37] width 9 height 9
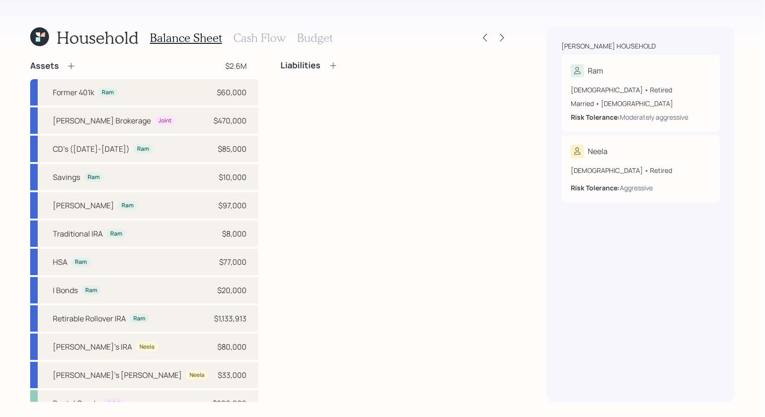
click at [41, 41] on icon at bounding box center [39, 36] width 19 height 19
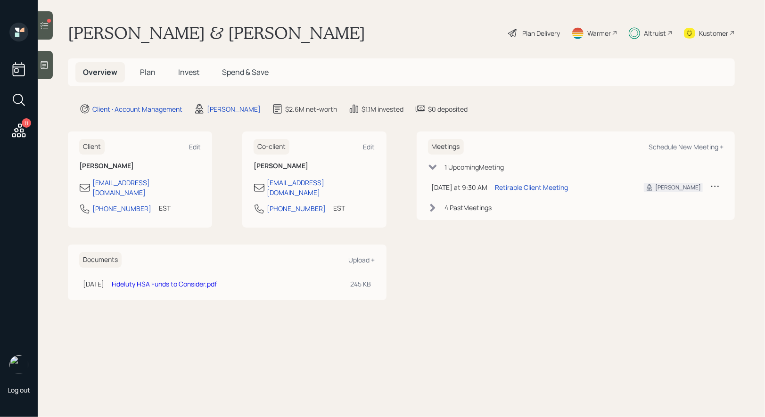
click at [185, 79] on h5 "Invest" at bounding box center [189, 72] width 36 height 20
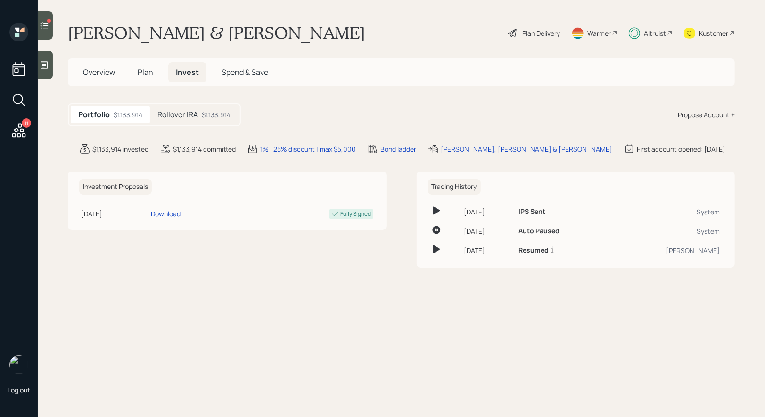
click at [191, 116] on h5 "Rollover IRA" at bounding box center [177, 114] width 41 height 9
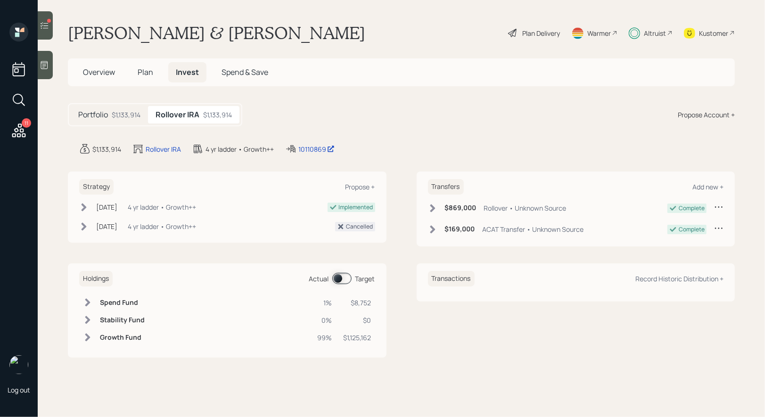
click at [339, 276] on span at bounding box center [341, 278] width 19 height 11
click at [346, 279] on span at bounding box center [341, 278] width 19 height 11
click at [147, 74] on span "Plan" at bounding box center [146, 72] width 16 height 10
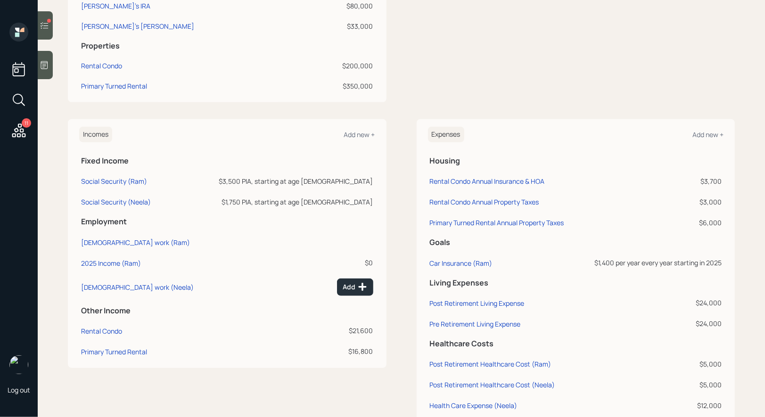
scroll to position [482, 0]
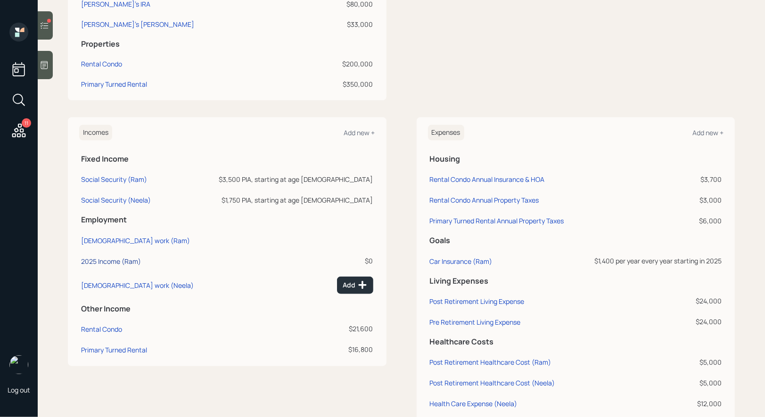
click at [110, 263] on div "2025 Income (Ram)" at bounding box center [111, 261] width 60 height 9
select select "part_time"
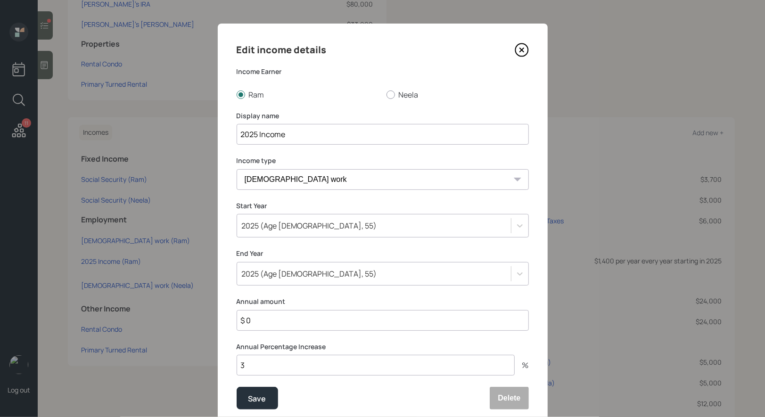
click at [282, 326] on input "$ 0" at bounding box center [383, 320] width 292 height 21
type input "$ 121,500"
click at [258, 396] on div "Save" at bounding box center [257, 399] width 18 height 13
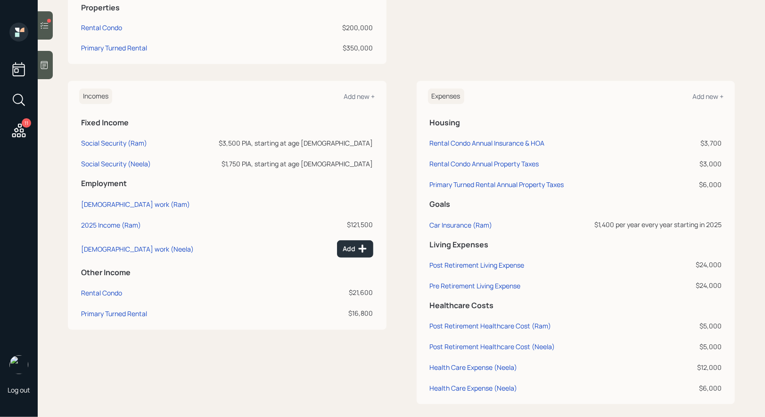
scroll to position [519, 0]
click at [95, 309] on div "Primary Turned Rental" at bounding box center [114, 312] width 66 height 9
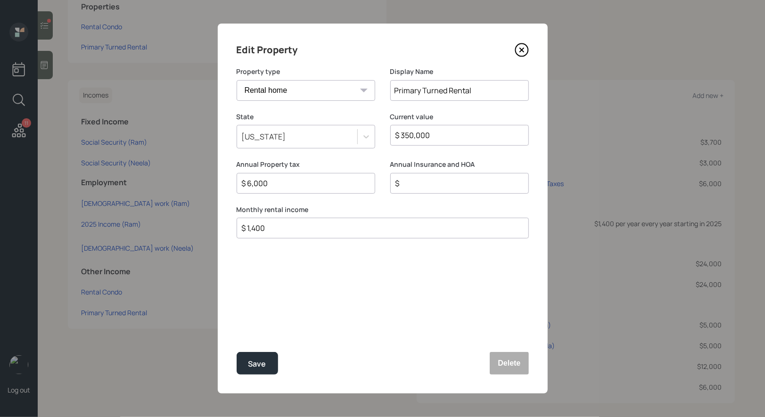
click at [285, 232] on input "$ 1,400" at bounding box center [379, 227] width 276 height 11
click at [291, 85] on select "Vacation home Rental home" at bounding box center [306, 90] width 139 height 21
click at [237, 80] on select "Vacation home Rental home" at bounding box center [306, 90] width 139 height 21
click at [257, 361] on div "Save" at bounding box center [257, 364] width 18 height 13
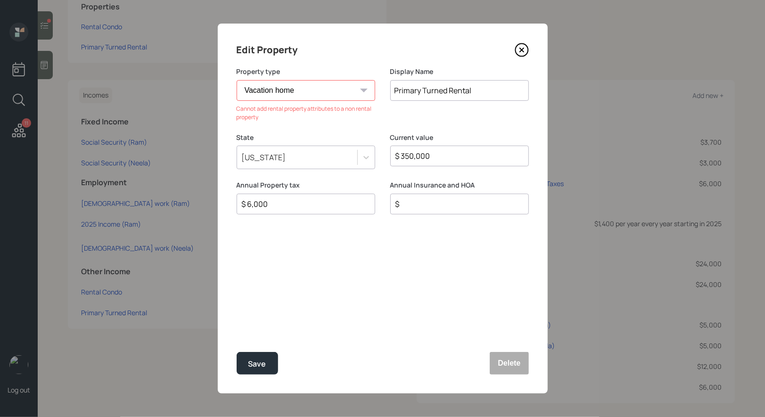
click at [341, 85] on select "Vacation home Rental home" at bounding box center [306, 90] width 139 height 21
select select "rental_property"
click at [237, 80] on select "Vacation home Rental home" at bounding box center [306, 90] width 139 height 21
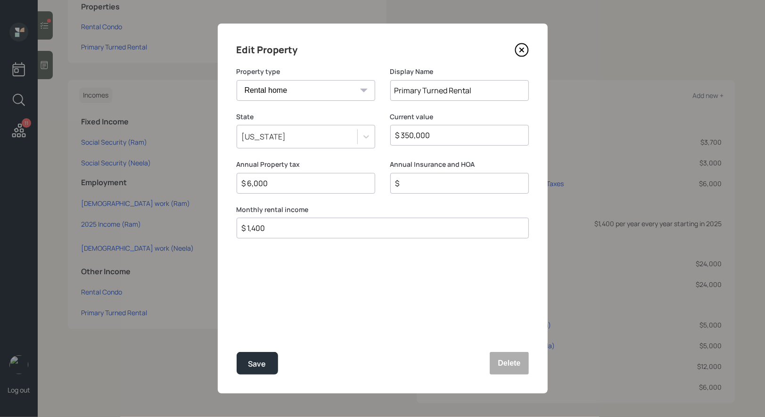
click at [301, 231] on input "$ 1,400" at bounding box center [379, 227] width 276 height 11
type input "$ 1"
click at [262, 361] on div "Save" at bounding box center [257, 364] width 18 height 13
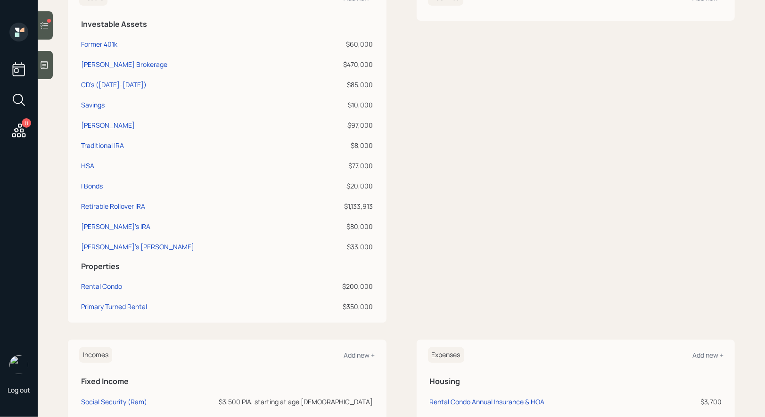
scroll to position [512, 0]
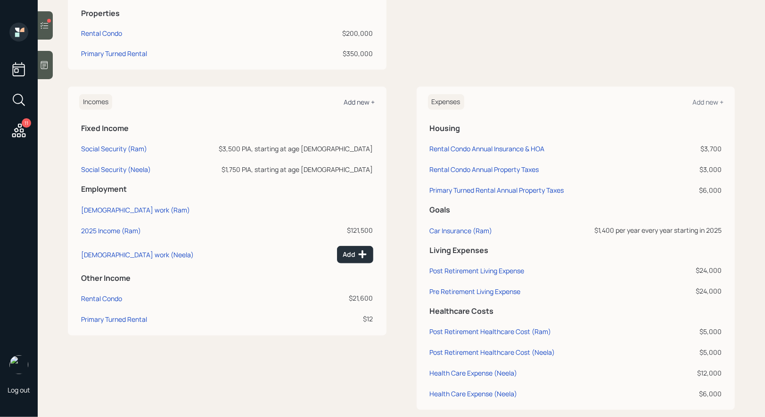
click at [362, 103] on div "Add new +" at bounding box center [359, 102] width 31 height 9
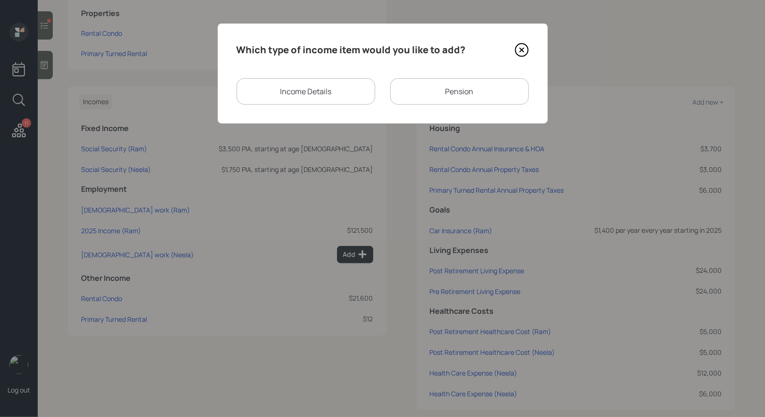
click at [342, 95] on div "Income Details" at bounding box center [306, 91] width 139 height 26
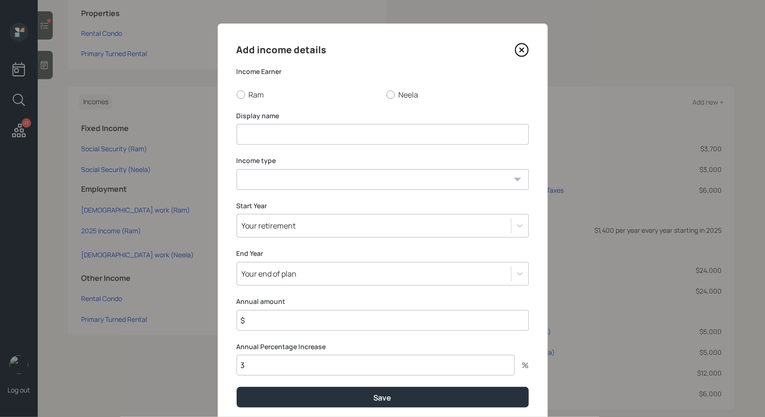
click at [293, 133] on input at bounding box center [383, 134] width 292 height 21
type input "Rental Income from Primary"
click at [270, 180] on select "Full-time work Part-time work Self employment Other" at bounding box center [383, 179] width 292 height 21
select select "other"
click at [237, 169] on select "Full-time work Part-time work Self employment Other" at bounding box center [383, 179] width 292 height 21
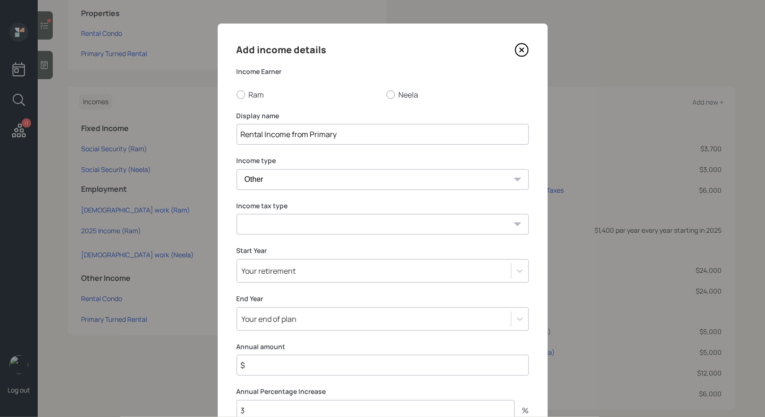
click at [307, 226] on select "Tax-free Earned Self Employment Alimony Royalties Pension / Annuity Interest Di…" at bounding box center [383, 224] width 292 height 21
select select "dividend"
click at [237, 214] on select "Tax-free Earned Self Employment Alimony Royalties Pension / Annuity Interest Di…" at bounding box center [383, 224] width 292 height 21
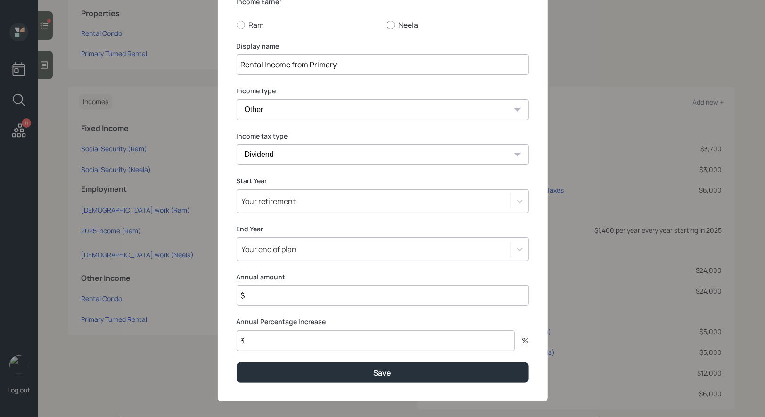
scroll to position [78, 0]
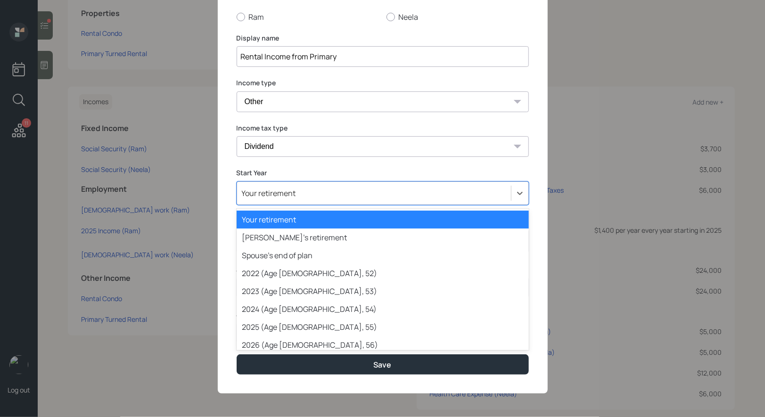
click at [296, 194] on div "Your retirement" at bounding box center [374, 193] width 274 height 16
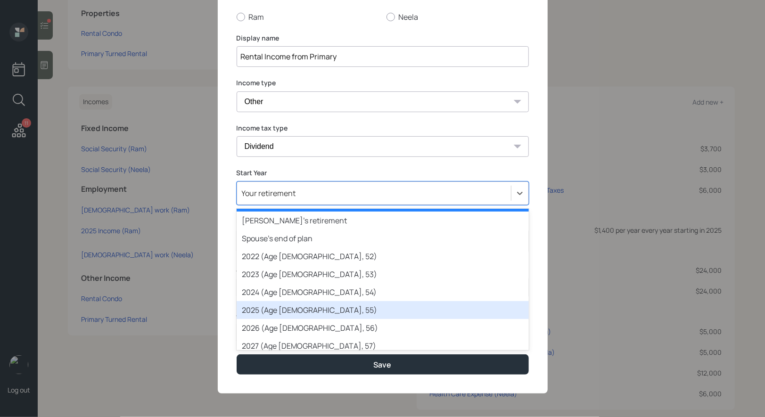
scroll to position [16, 0]
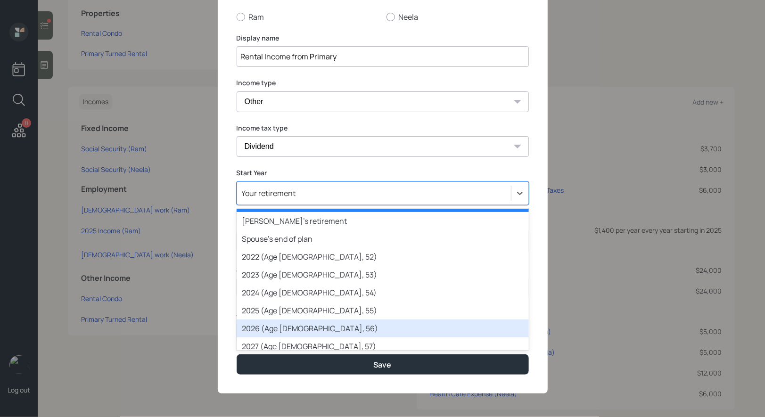
click at [284, 329] on div "2026 (Age 62, 56)" at bounding box center [383, 329] width 292 height 18
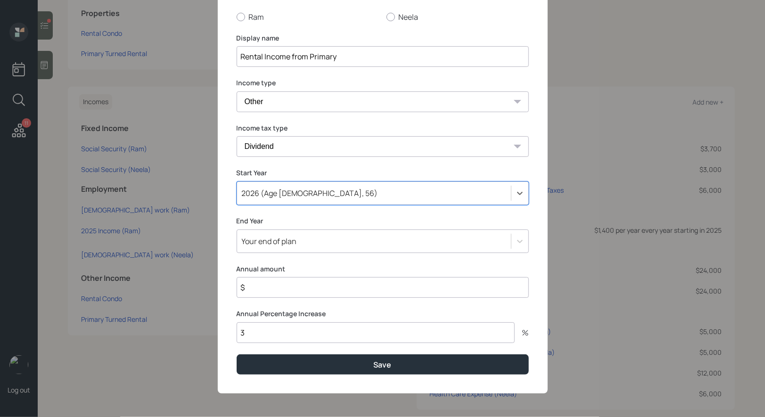
click at [290, 288] on input "$" at bounding box center [383, 287] width 292 height 21
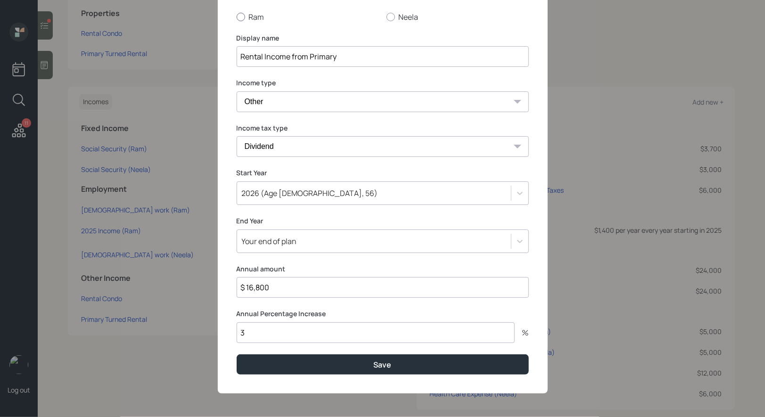
type input "$ 16,800"
click at [242, 18] on div at bounding box center [241, 17] width 8 height 8
click at [237, 17] on input "Ram" at bounding box center [236, 16] width 0 height 0
radio input "true"
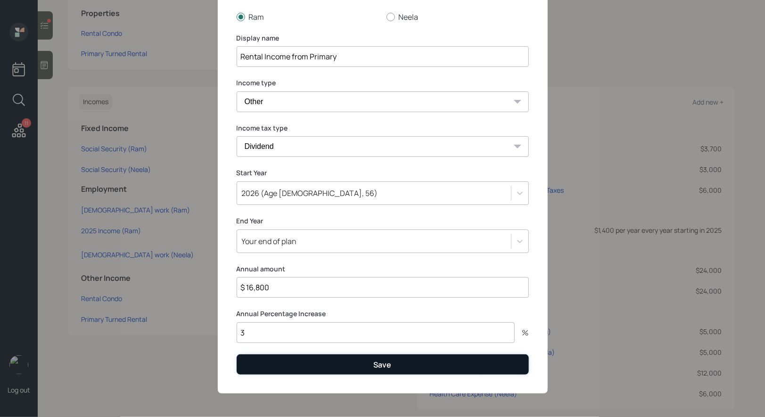
click at [279, 366] on button "Save" at bounding box center [383, 364] width 292 height 20
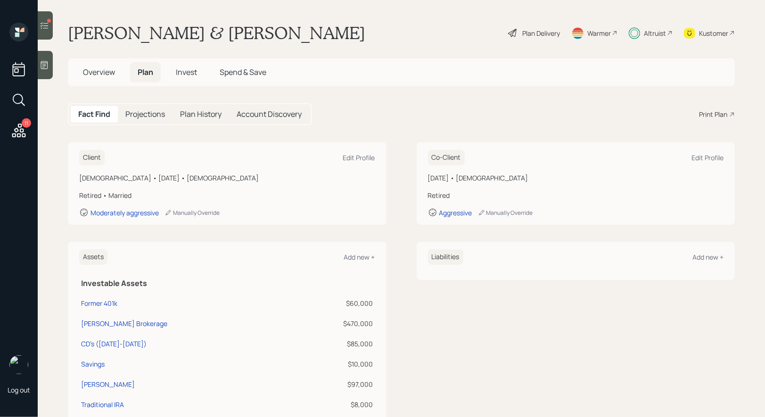
click at [540, 29] on div "Plan Delivery" at bounding box center [541, 33] width 38 height 10
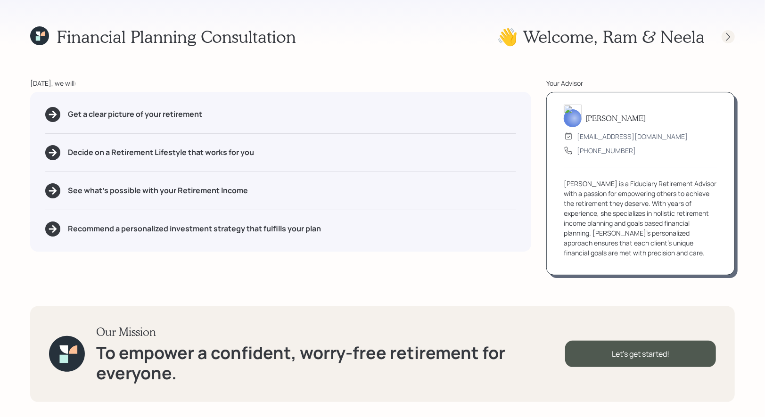
click at [731, 37] on icon at bounding box center [727, 36] width 9 height 9
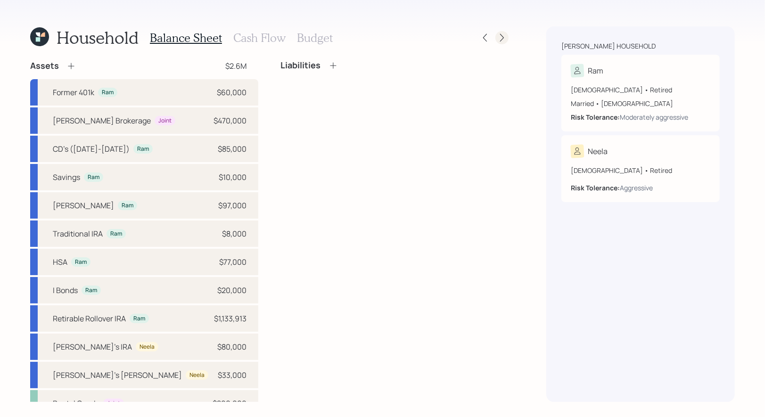
click at [504, 37] on icon at bounding box center [501, 37] width 9 height 9
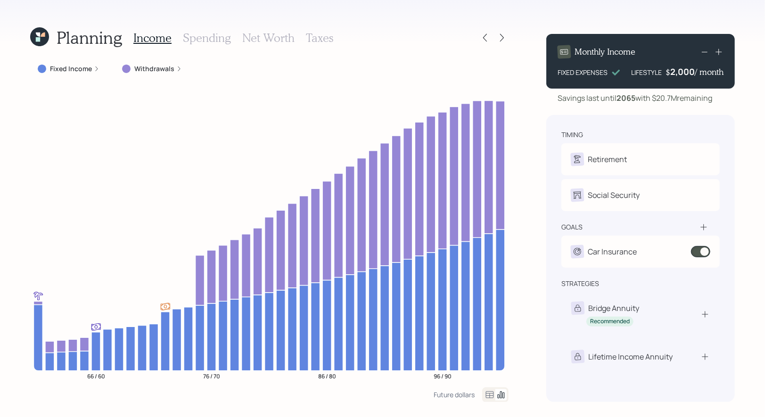
click at [39, 38] on icon at bounding box center [38, 39] width 4 height 4
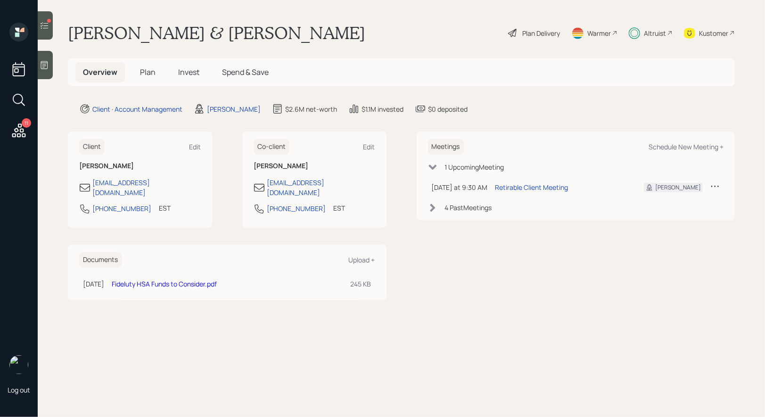
click at [51, 26] on div at bounding box center [45, 25] width 15 height 28
click at [50, 31] on div at bounding box center [45, 25] width 15 height 28
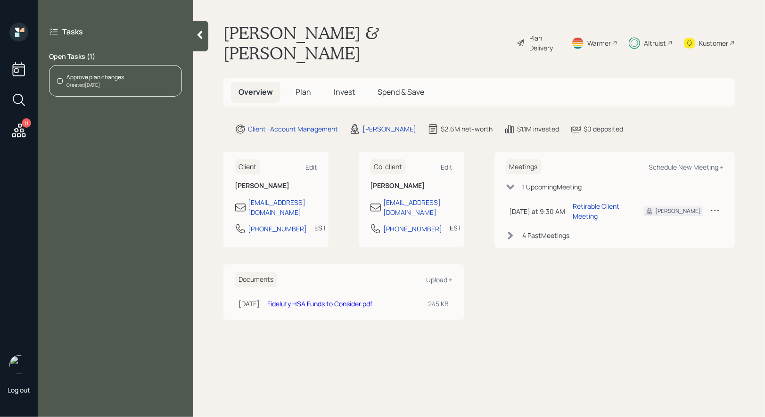
click at [99, 87] on div "Created [DATE]" at bounding box center [95, 85] width 58 height 7
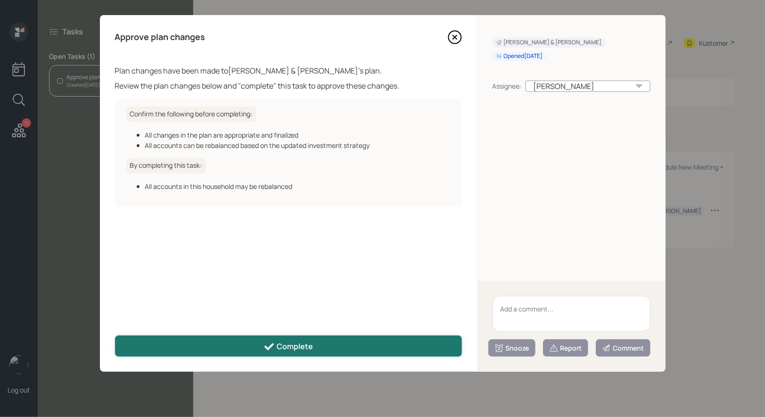
click at [231, 347] on button "Complete" at bounding box center [288, 346] width 347 height 21
